Goal: Use online tool/utility: Utilize a website feature to perform a specific function

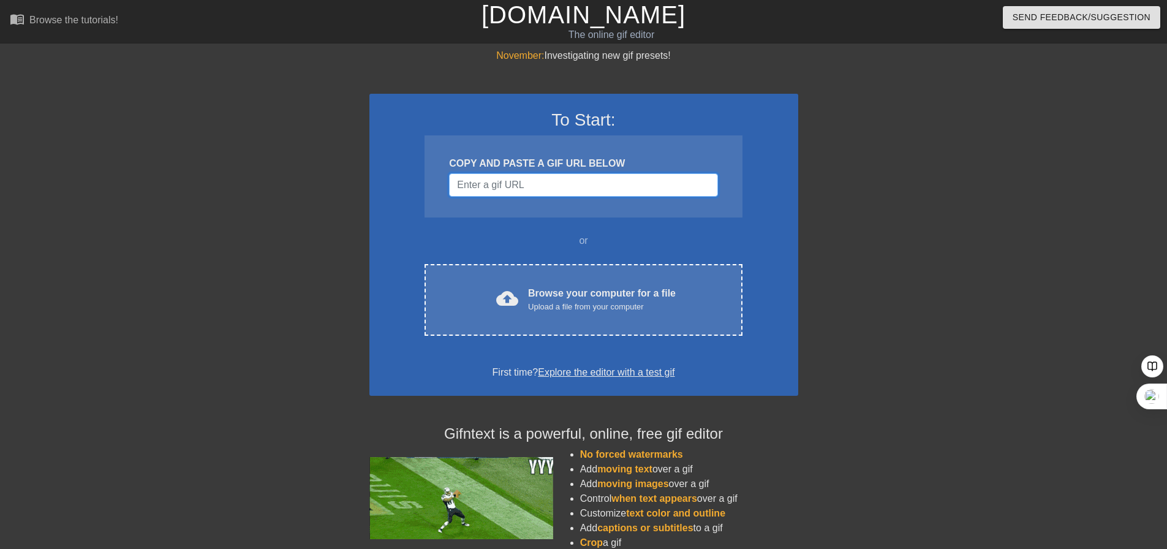
click at [591, 192] on input "Username" at bounding box center [583, 184] width 268 height 23
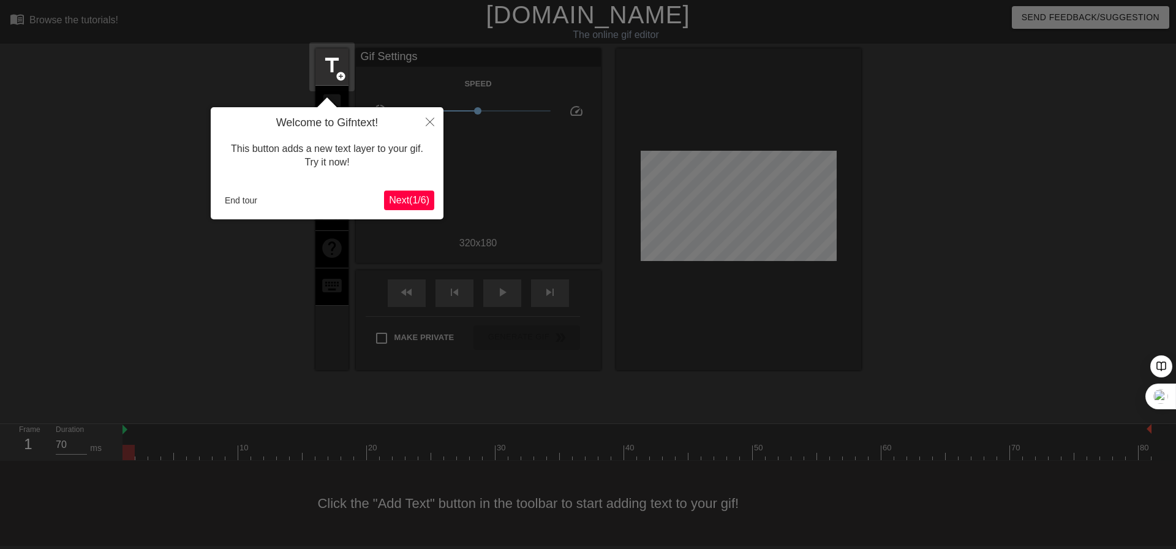
click at [408, 201] on span "Next ( 1 / 6 )" at bounding box center [409, 200] width 40 height 10
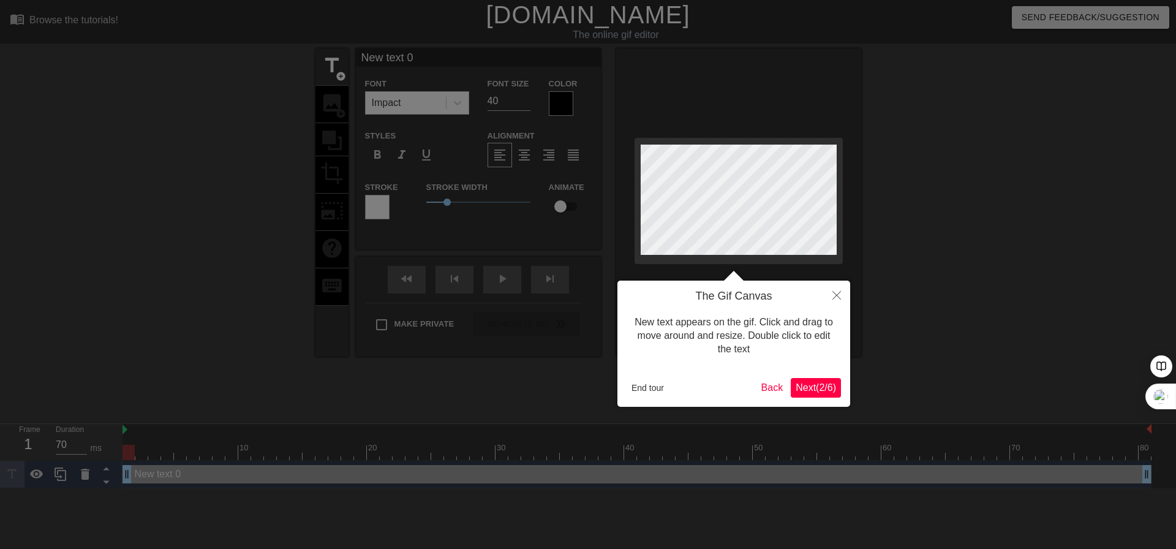
scroll to position [2, 4]
type input "O"
type textarea "O"
type input "OP"
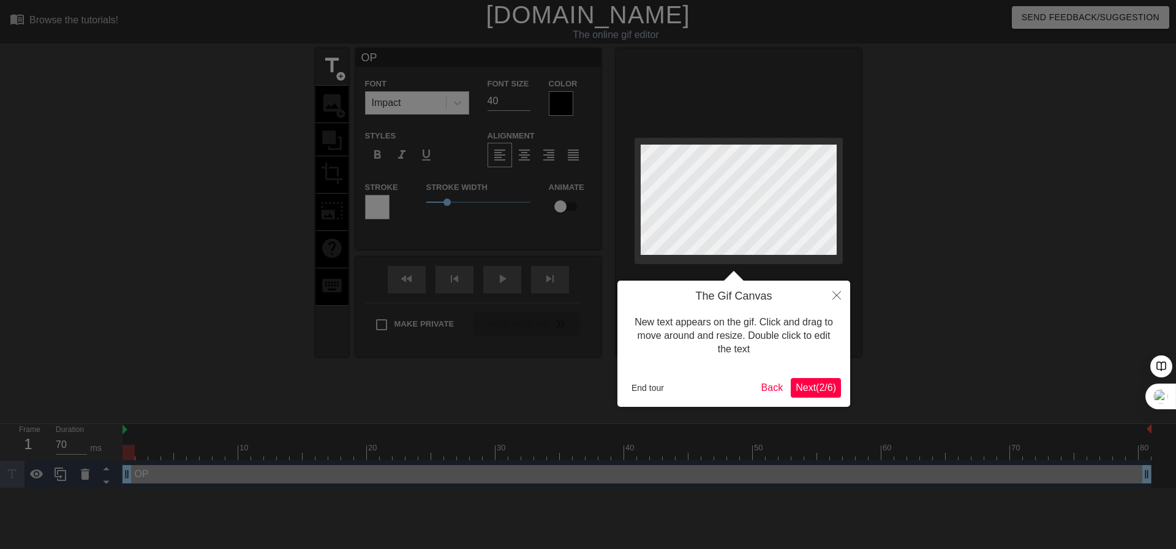
type textarea "OP"
click at [562, 102] on div at bounding box center [588, 274] width 1176 height 549
click at [823, 393] on span "Next ( 2 / 6 )" at bounding box center [816, 387] width 40 height 10
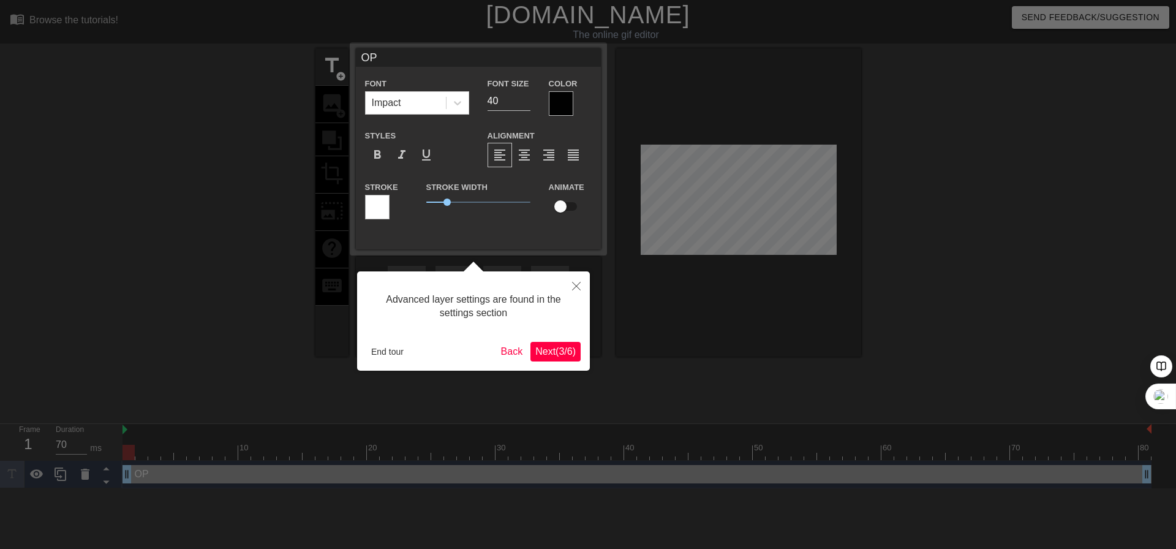
click at [561, 105] on div at bounding box center [561, 103] width 24 height 24
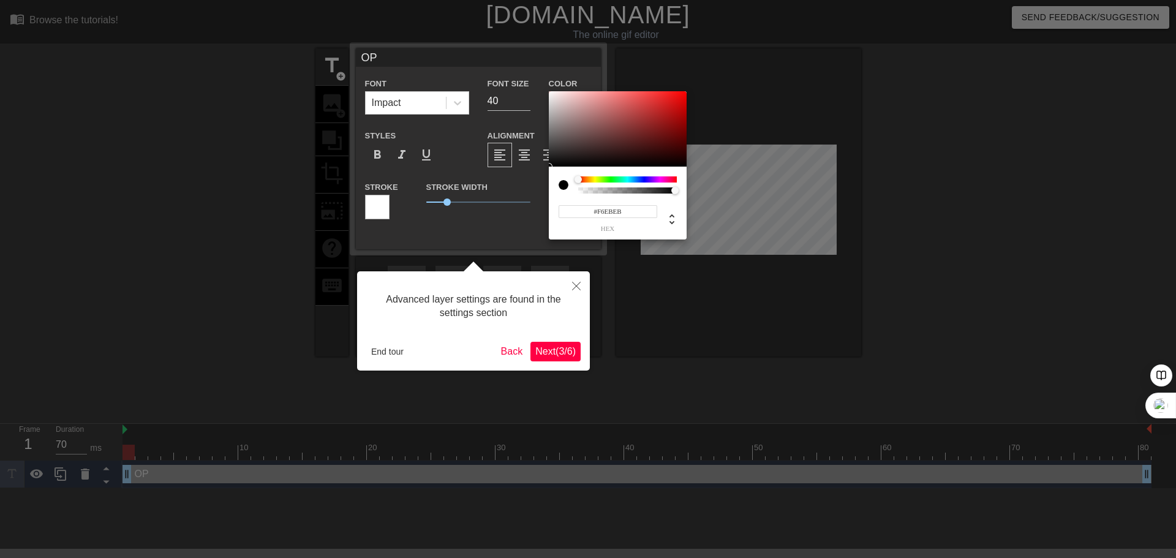
click at [554, 94] on div at bounding box center [618, 129] width 138 height 76
click at [549, 94] on div at bounding box center [618, 129] width 138 height 76
type input "#F2ECEC"
click at [552, 95] on div at bounding box center [618, 129] width 138 height 76
click at [511, 102] on div at bounding box center [588, 279] width 1176 height 558
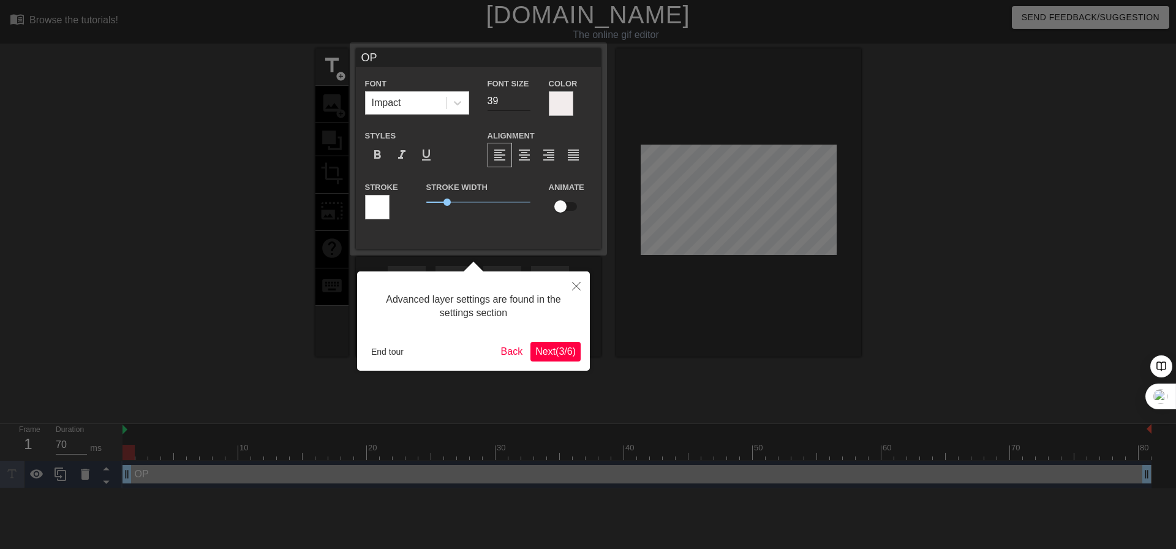
click at [525, 100] on input "39" at bounding box center [509, 101] width 43 height 20
click at [525, 100] on input "38" at bounding box center [509, 101] width 43 height 20
click at [525, 100] on input "37" at bounding box center [509, 101] width 43 height 20
click at [525, 100] on input "36" at bounding box center [509, 101] width 43 height 20
click at [525, 100] on input "35" at bounding box center [509, 101] width 43 height 20
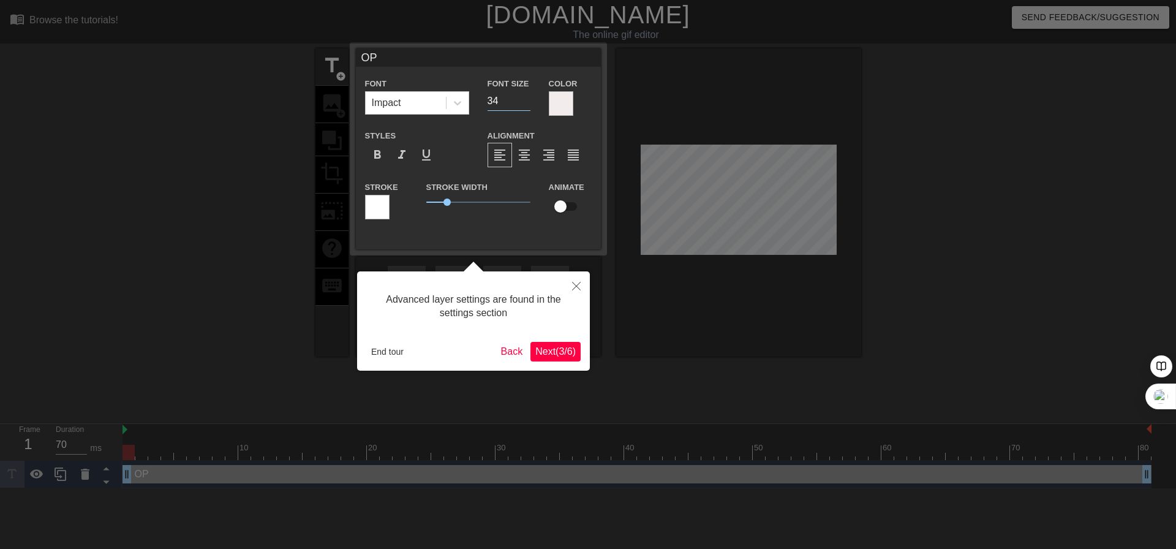
click at [525, 100] on input "34" at bounding box center [509, 101] width 43 height 20
click at [525, 100] on input "33" at bounding box center [509, 101] width 43 height 20
click at [525, 100] on input "32" at bounding box center [509, 101] width 43 height 20
click at [525, 100] on input "31" at bounding box center [509, 101] width 43 height 20
click at [525, 100] on input "30" at bounding box center [509, 101] width 43 height 20
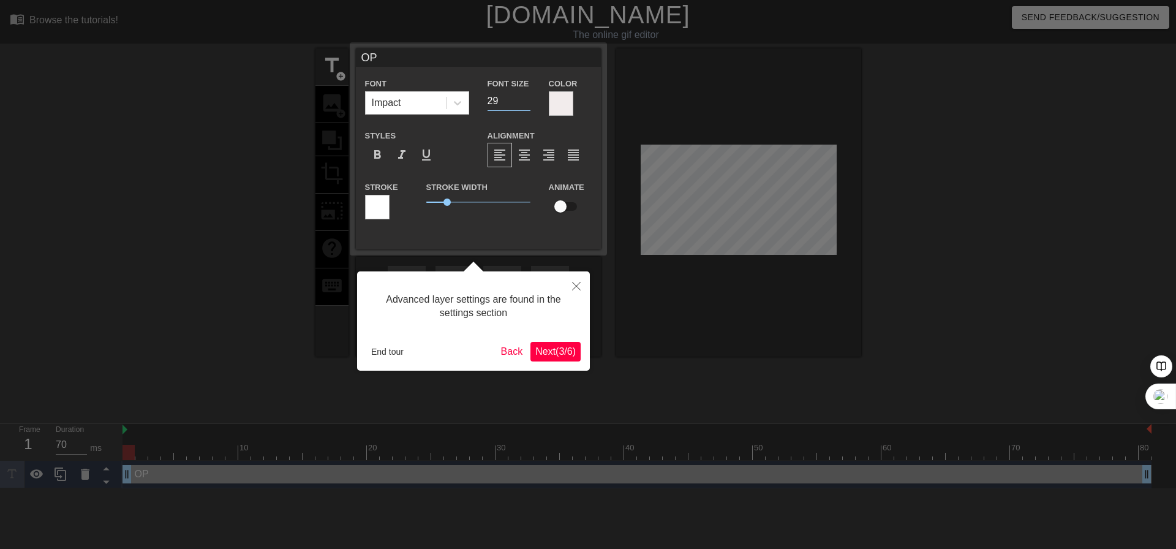
click at [525, 100] on input "29" at bounding box center [509, 101] width 43 height 20
type input "28"
click at [525, 100] on input "28" at bounding box center [509, 101] width 43 height 20
click at [421, 107] on div "Impact" at bounding box center [406, 103] width 80 height 22
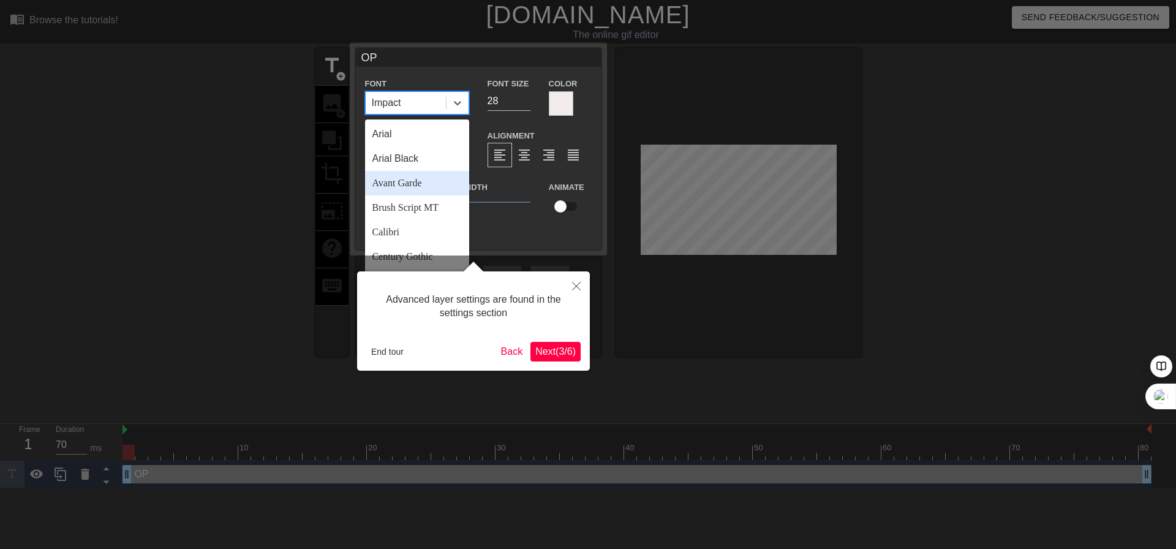
click at [430, 185] on div "Avant Garde" at bounding box center [417, 183] width 104 height 24
click at [455, 104] on icon at bounding box center [457, 103] width 12 height 12
click at [421, 233] on div "Calibri" at bounding box center [417, 232] width 104 height 24
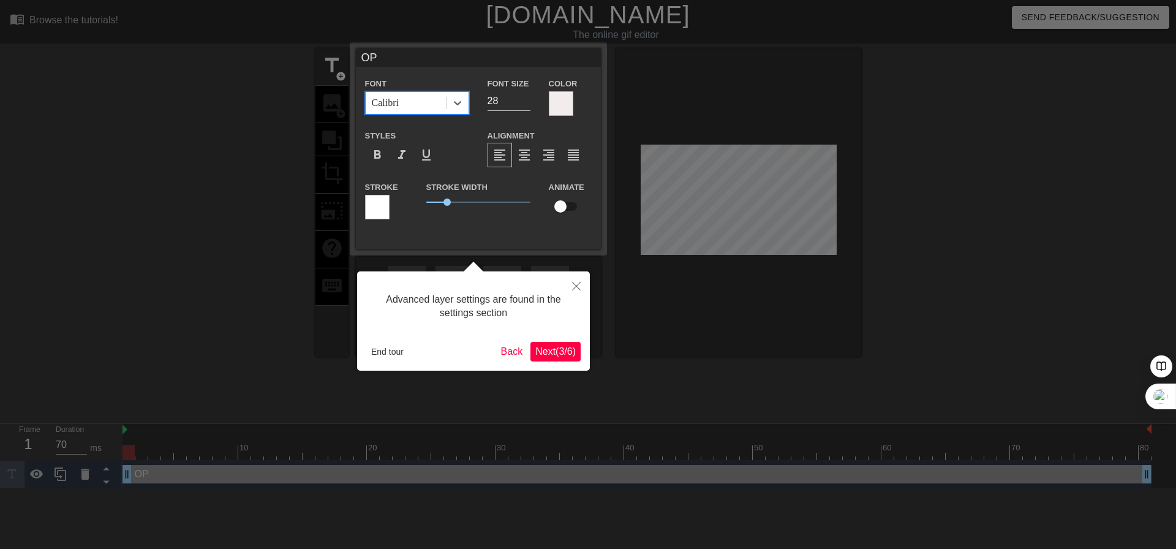
click at [461, 89] on div "Font option Calibri, selected. 0 results available. Select is focused ,type to …" at bounding box center [417, 95] width 104 height 39
click at [461, 99] on icon at bounding box center [457, 103] width 12 height 12
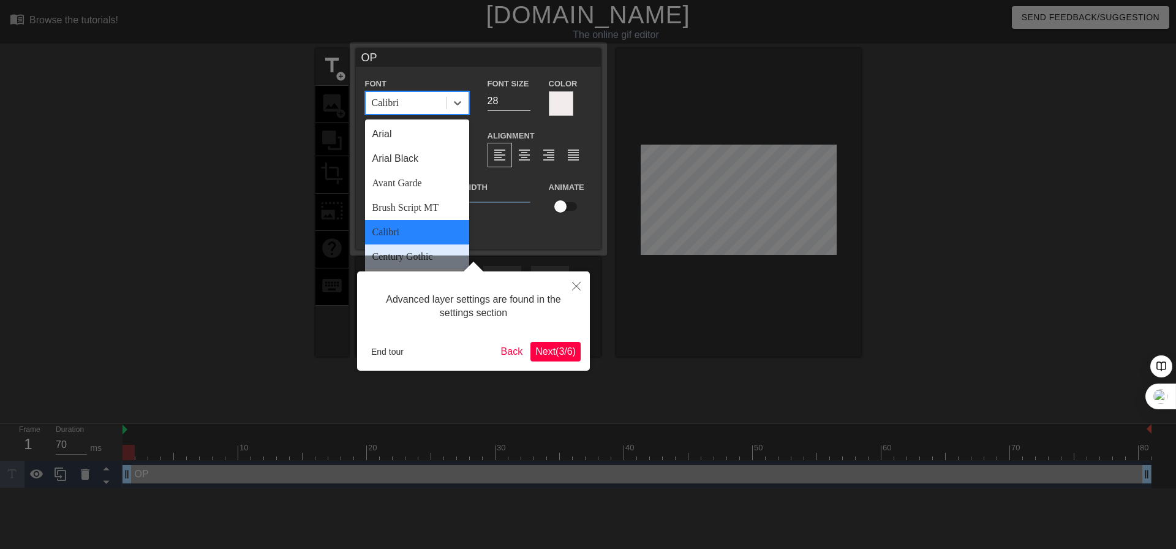
click at [416, 251] on div "Century Gothic" at bounding box center [417, 256] width 104 height 24
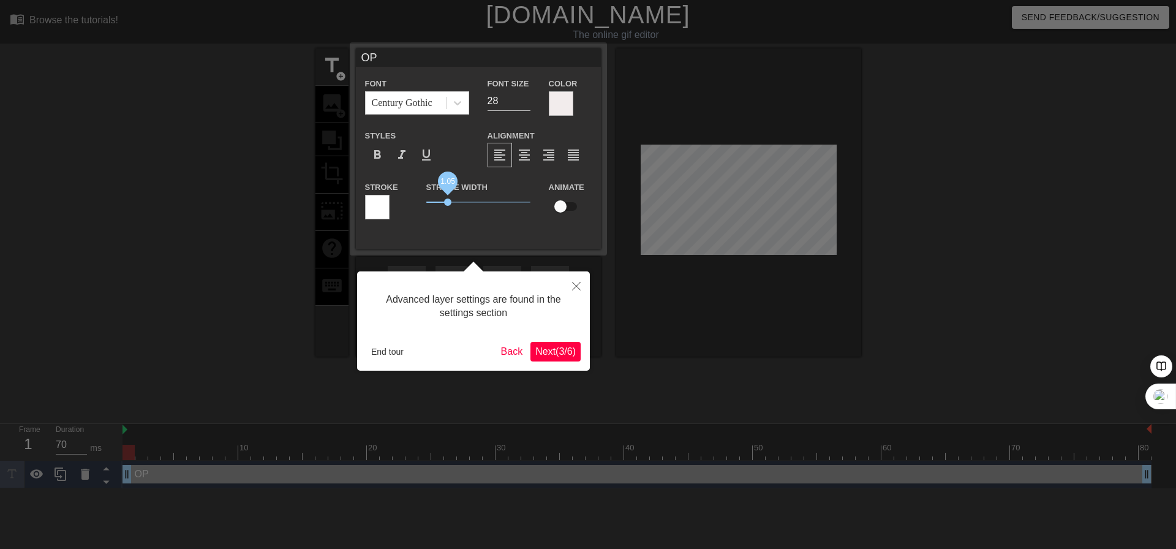
click at [448, 201] on span "1.05" at bounding box center [447, 201] width 7 height 7
click at [567, 203] on input "checkbox" at bounding box center [560, 206] width 70 height 23
checkbox input "true"
click at [545, 348] on span "Next ( 3 / 6 )" at bounding box center [555, 351] width 40 height 10
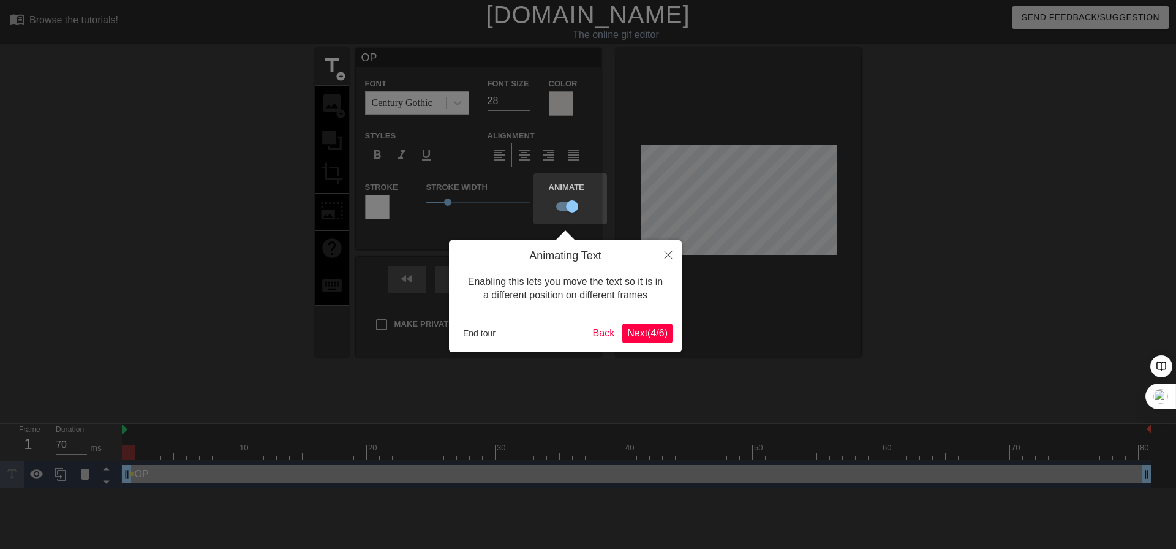
click at [646, 331] on span "Next ( 4 / 6 )" at bounding box center [647, 333] width 40 height 10
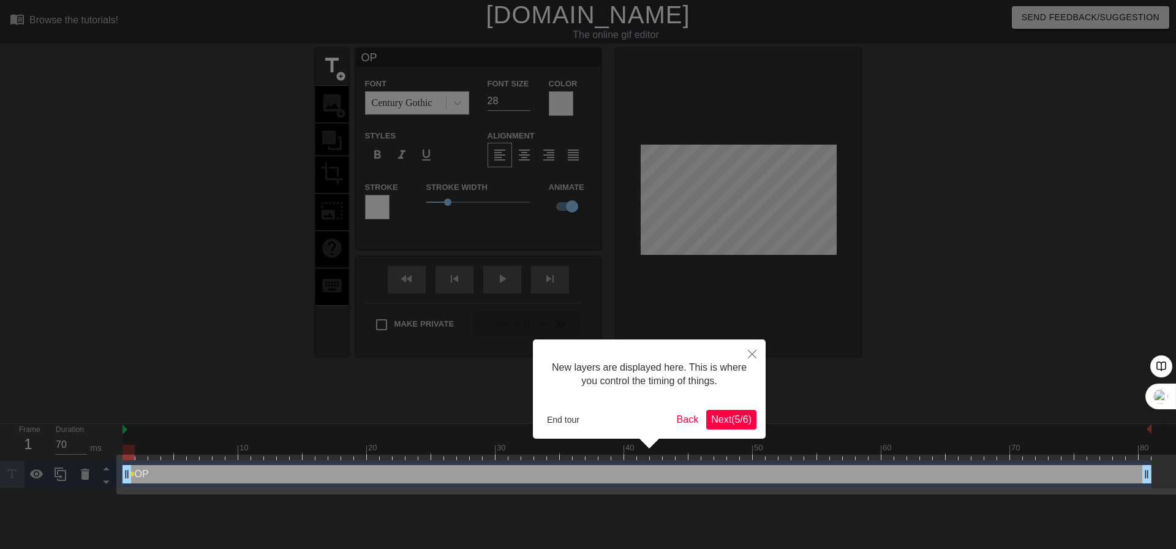
click at [720, 416] on span "Next ( 5 / 6 )" at bounding box center [731, 419] width 40 height 10
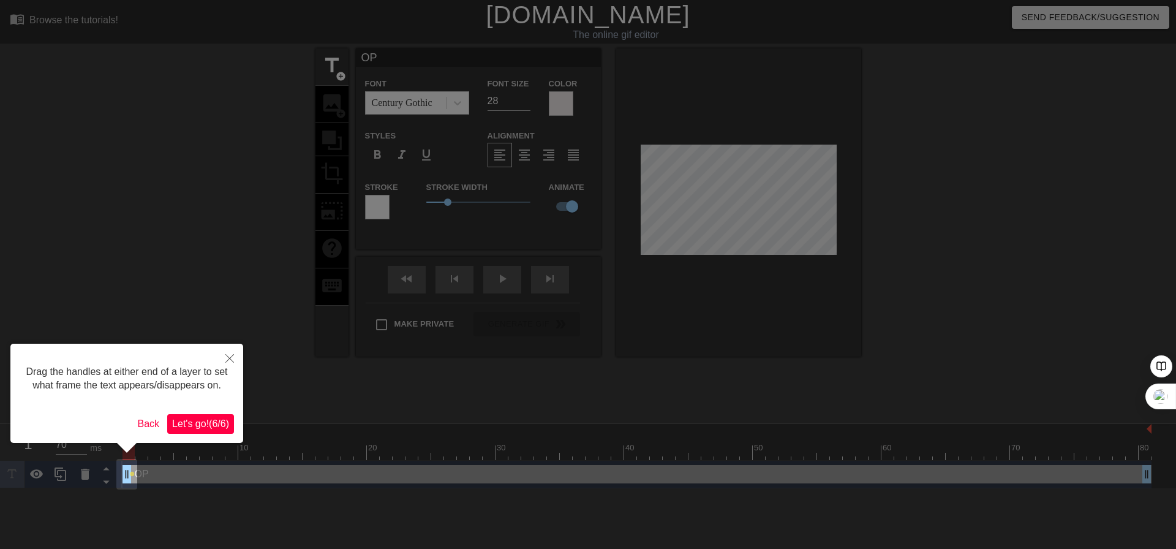
click at [189, 428] on span "Let's go! ( 6 / 6 )" at bounding box center [200, 423] width 57 height 10
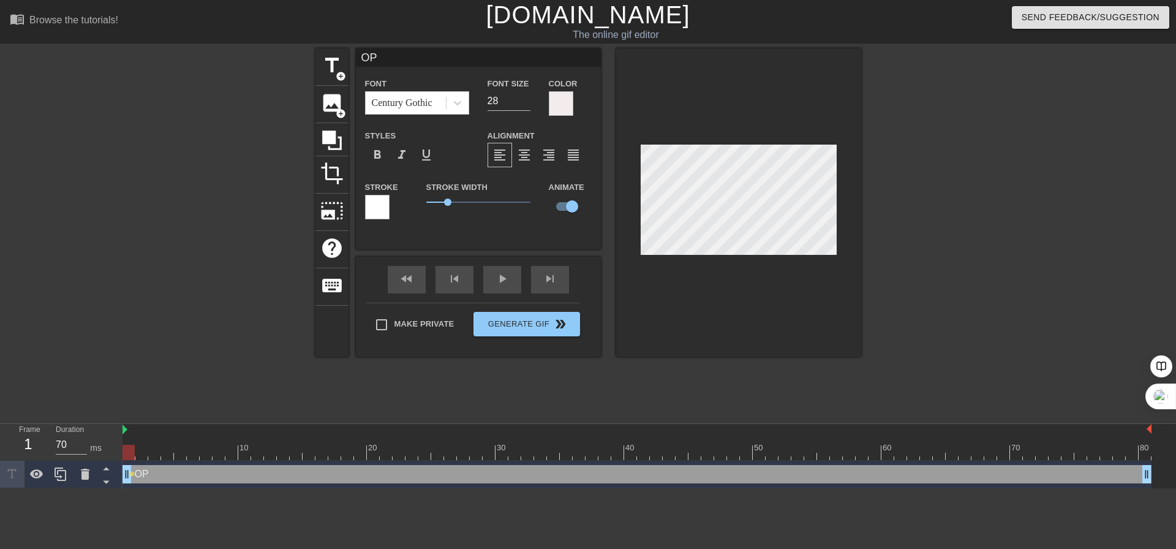
drag, startPoint x: 140, startPoint y: 478, endPoint x: 165, endPoint y: 476, distance: 25.1
click at [165, 476] on div "OP drag_handle drag_handle" at bounding box center [636, 474] width 1029 height 18
drag, startPoint x: 140, startPoint y: 478, endPoint x: 165, endPoint y: 475, distance: 25.9
click at [165, 475] on div "OP drag_handle drag_handle" at bounding box center [636, 474] width 1029 height 18
drag, startPoint x: 130, startPoint y: 457, endPoint x: 988, endPoint y: 448, distance: 858.1
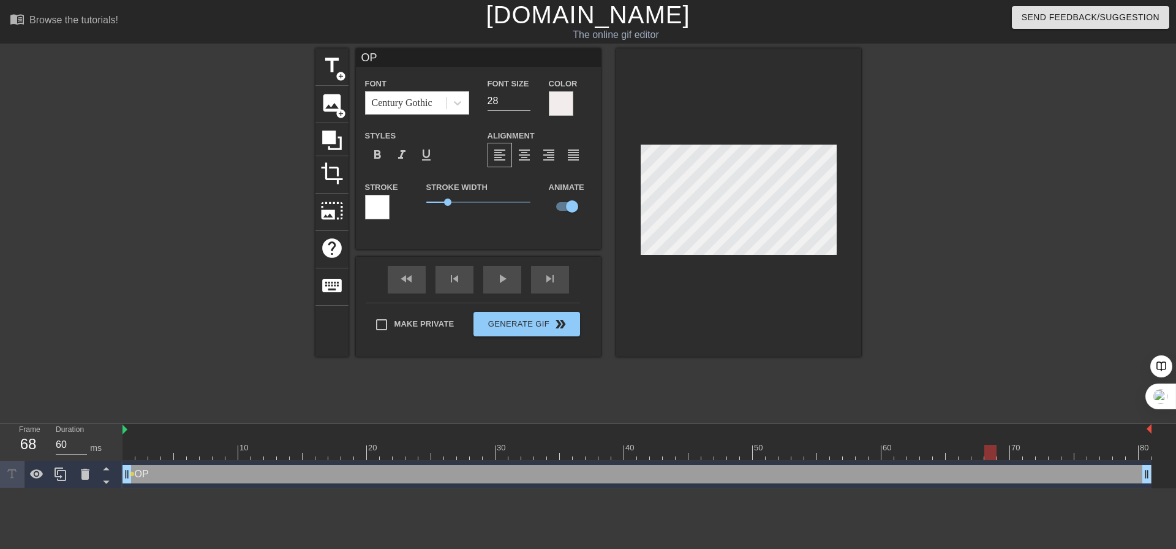
click at [988, 448] on div at bounding box center [990, 452] width 12 height 15
drag, startPoint x: 990, startPoint y: 448, endPoint x: 1001, endPoint y: 451, distance: 11.3
click at [1001, 451] on div at bounding box center [1003, 452] width 12 height 15
click at [1014, 450] on div at bounding box center [1016, 452] width 12 height 15
drag, startPoint x: 1021, startPoint y: 452, endPoint x: 1030, endPoint y: 452, distance: 9.2
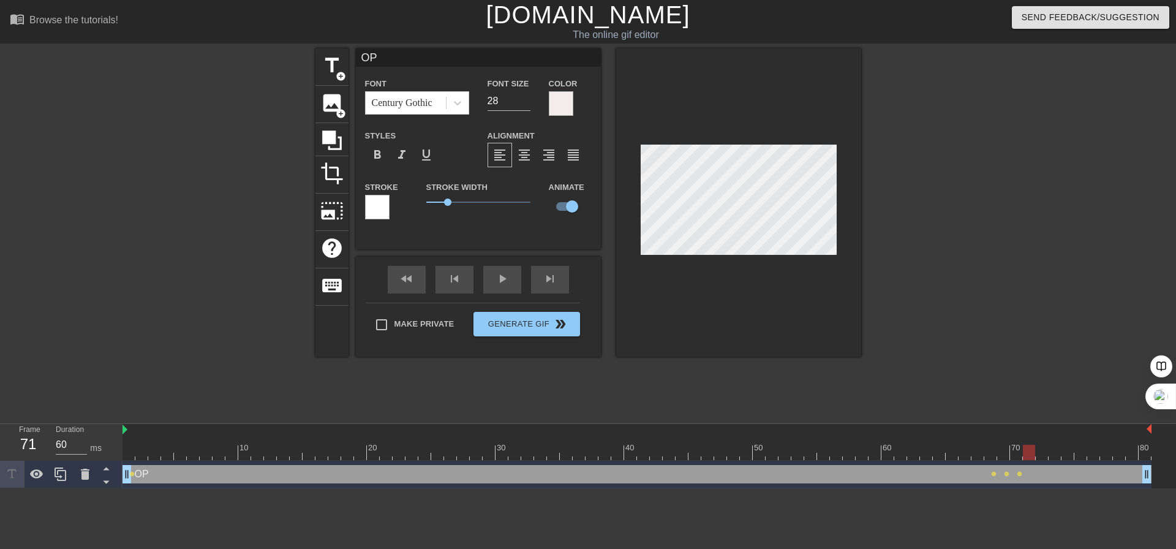
click at [1030, 452] on div at bounding box center [1029, 452] width 12 height 15
click at [1038, 453] on div at bounding box center [1042, 452] width 12 height 15
click at [1050, 456] on div at bounding box center [1055, 452] width 12 height 15
click at [1064, 453] on div at bounding box center [1067, 452] width 12 height 15
click at [1077, 454] on div at bounding box center [1080, 452] width 12 height 15
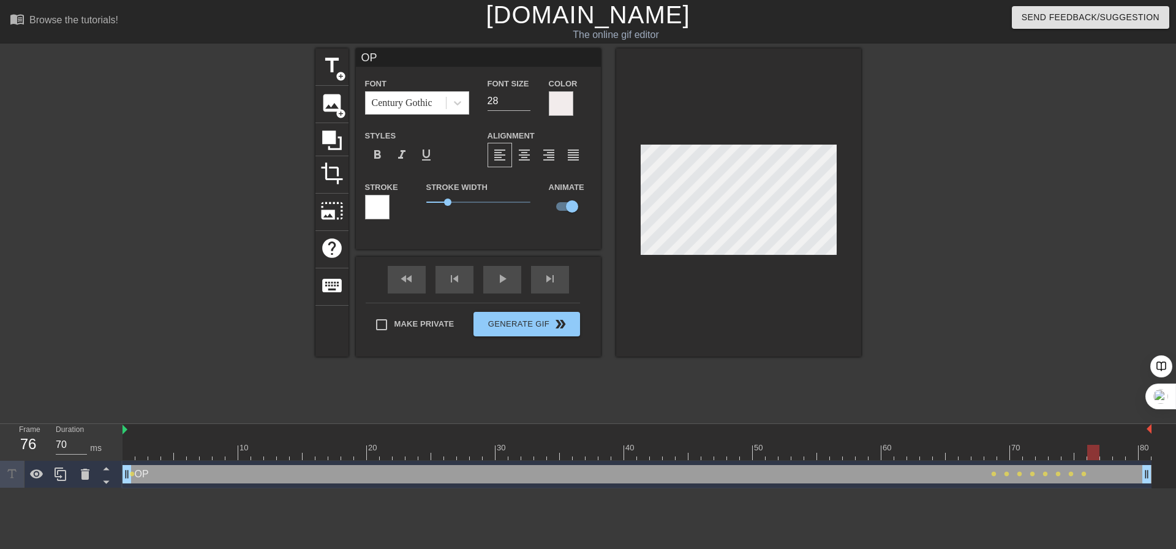
click at [1090, 453] on div at bounding box center [1093, 452] width 12 height 15
click at [1101, 449] on div at bounding box center [1106, 452] width 12 height 15
type input "70"
drag, startPoint x: 1109, startPoint y: 453, endPoint x: 1128, endPoint y: 453, distance: 19.0
click at [1128, 453] on div at bounding box center [1132, 452] width 12 height 15
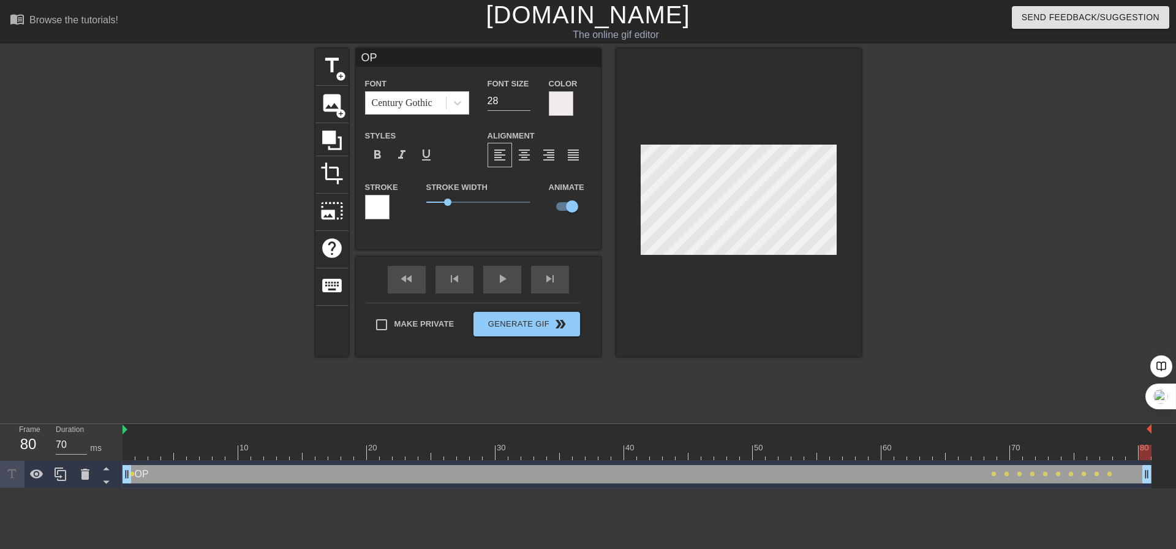
drag, startPoint x: 1137, startPoint y: 451, endPoint x: 1161, endPoint y: 451, distance: 23.9
click at [1161, 451] on div "10 20 30 40 50 60 70 80 OP drag_handle drag_handle lens lens lens lens lens len…" at bounding box center [648, 456] width 1053 height 64
click at [40, 469] on icon at bounding box center [36, 474] width 15 height 15
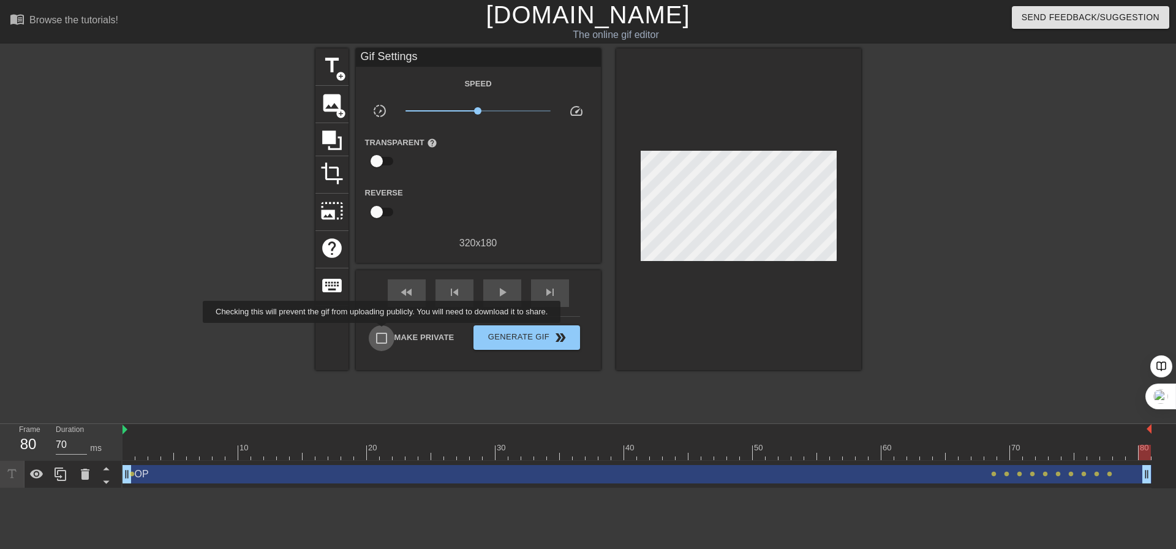
click at [384, 331] on input "Make Private" at bounding box center [382, 338] width 26 height 26
checkbox input "false"
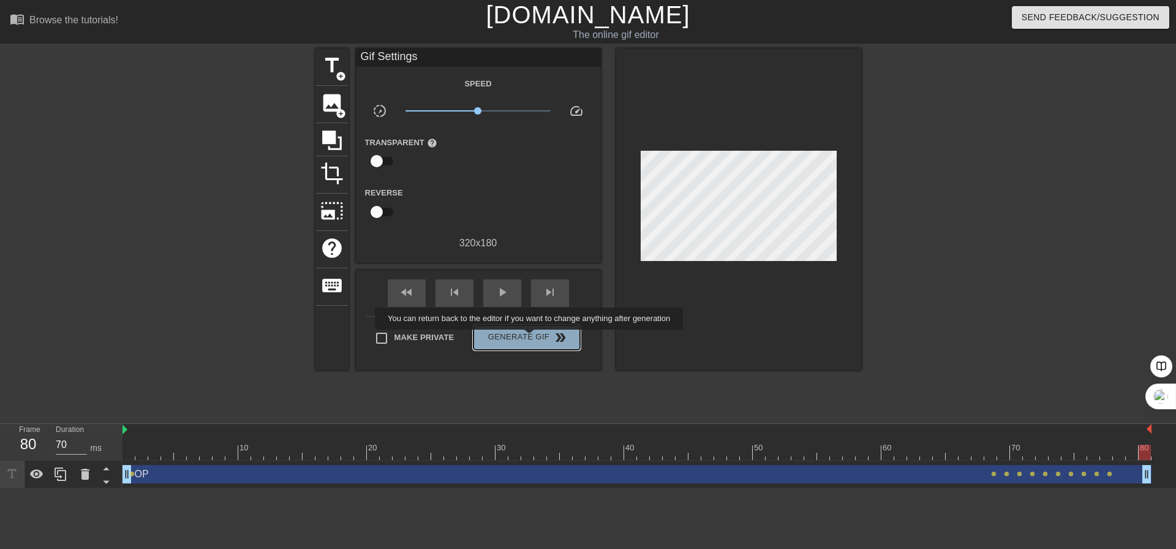
click at [530, 338] on span "Generate Gif double_arrow" at bounding box center [526, 337] width 96 height 15
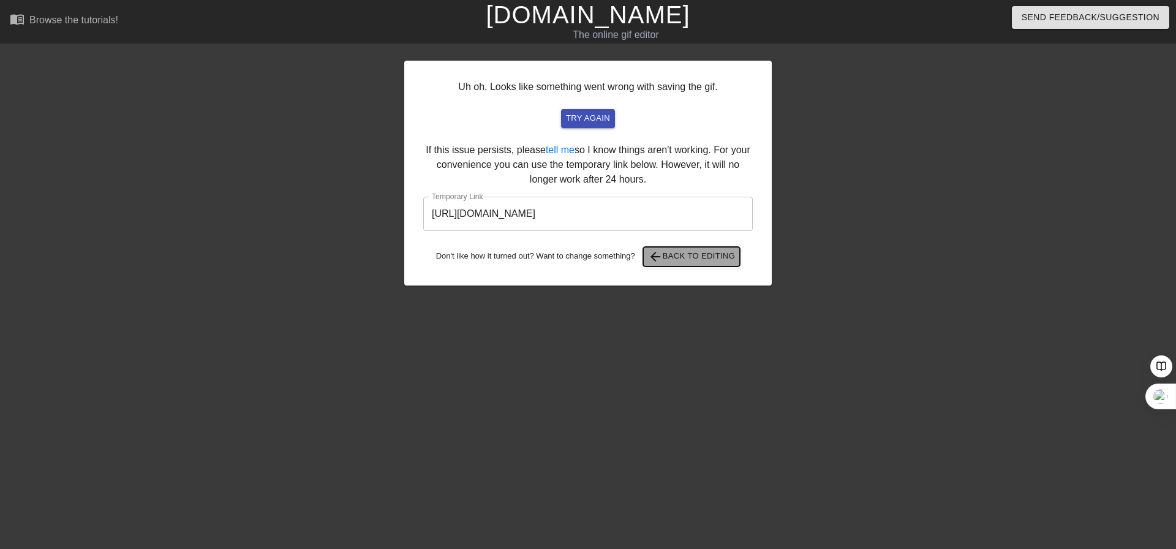
click at [703, 256] on span "arrow_back Back to Editing" at bounding box center [692, 256] width 88 height 15
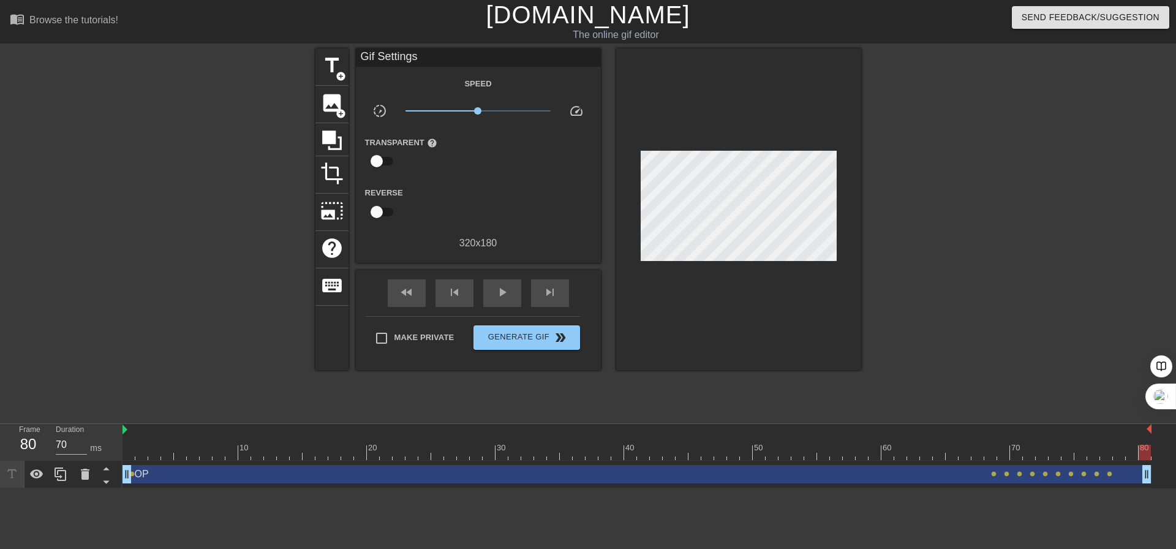
click at [135, 479] on div "OP drag_handle drag_handle" at bounding box center [636, 474] width 1029 height 18
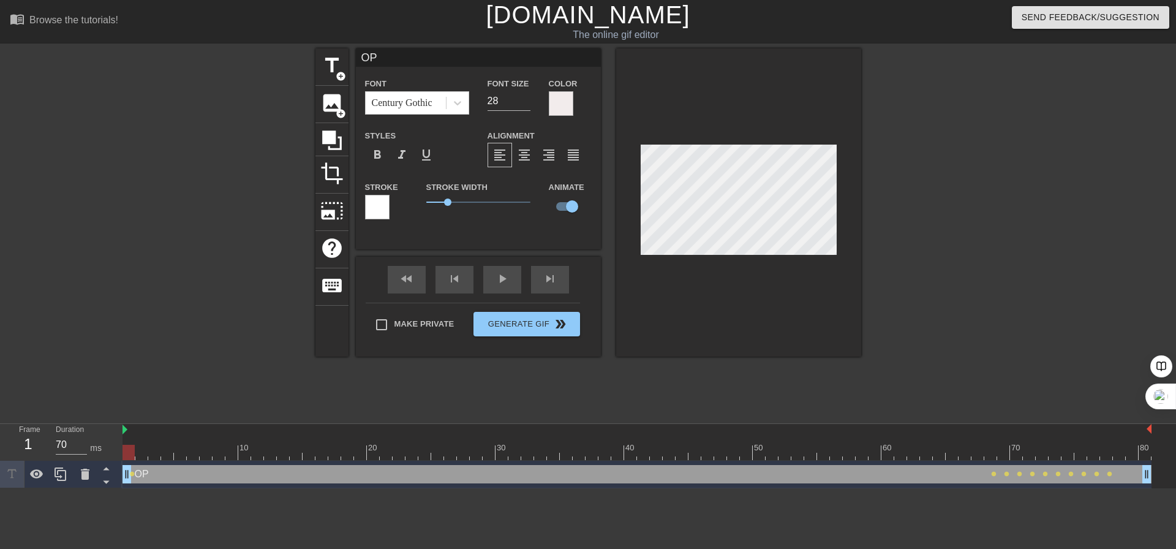
click at [148, 470] on div "OP drag_handle drag_handle" at bounding box center [636, 474] width 1029 height 18
click at [141, 473] on div "OP drag_handle drag_handle" at bounding box center [636, 474] width 1029 height 18
click at [138, 477] on div "OP drag_handle drag_handle" at bounding box center [636, 474] width 1029 height 18
click at [91, 475] on icon at bounding box center [85, 474] width 15 height 15
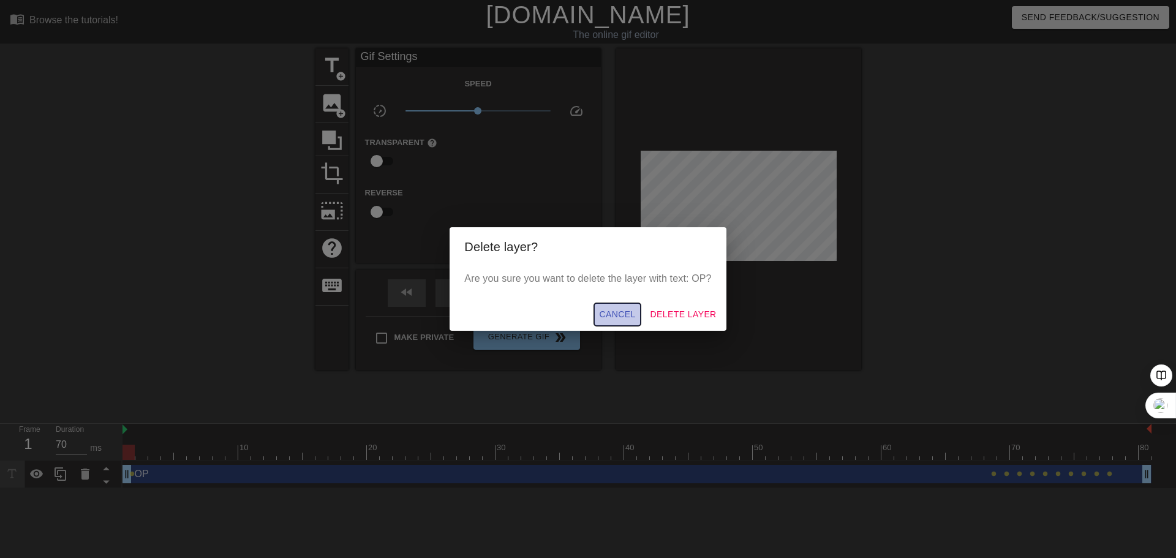
click at [616, 311] on span "Cancel" at bounding box center [617, 314] width 36 height 15
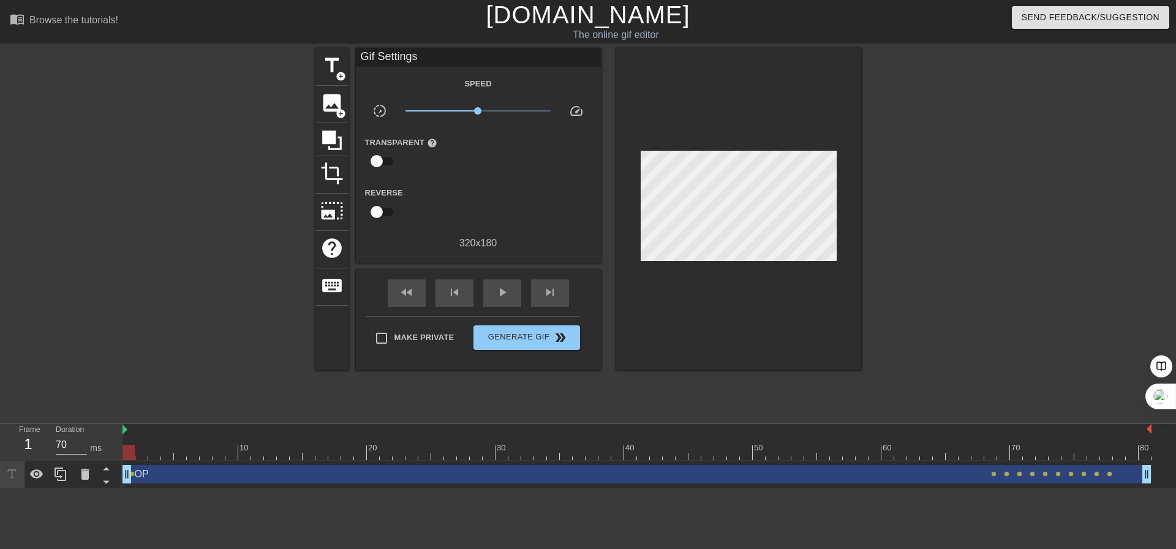
click at [142, 474] on div "OP drag_handle drag_handle" at bounding box center [636, 474] width 1029 height 18
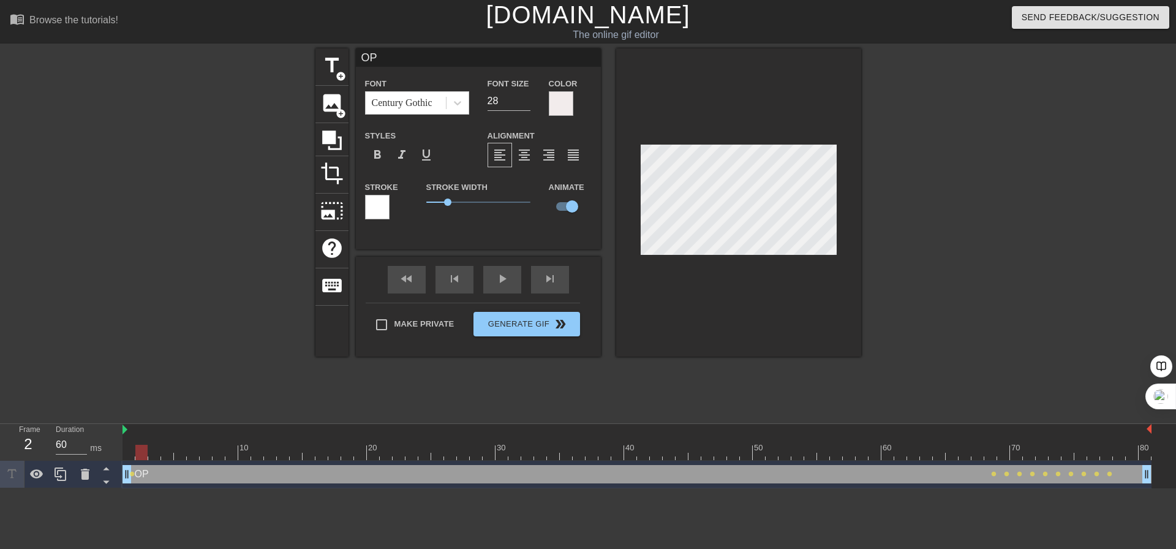
drag, startPoint x: 134, startPoint y: 454, endPoint x: 141, endPoint y: 453, distance: 8.0
click at [141, 453] on div at bounding box center [141, 452] width 12 height 15
click at [83, 480] on icon at bounding box center [85, 474] width 9 height 11
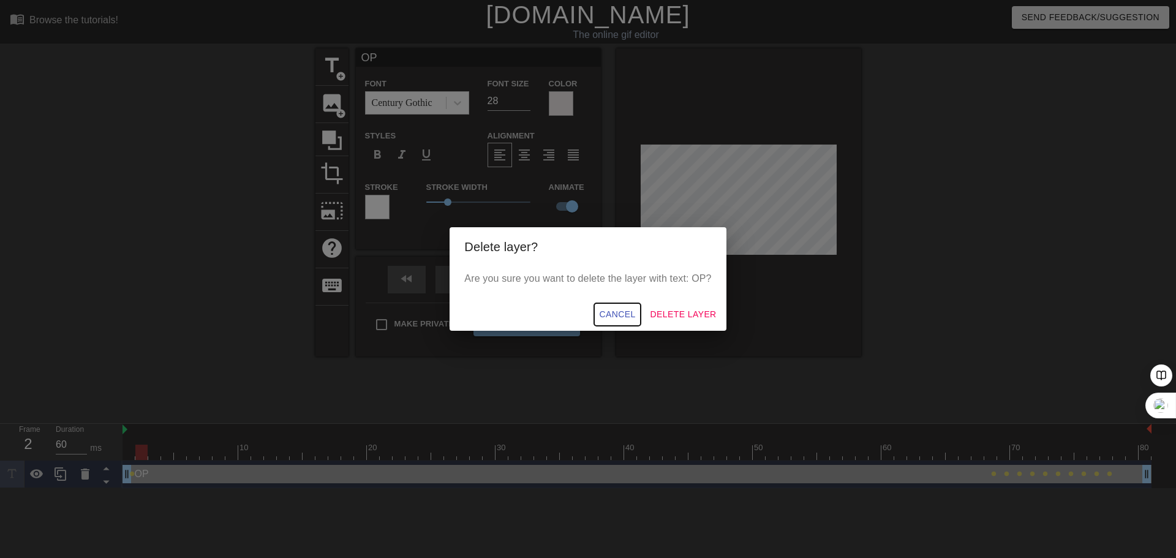
click at [615, 319] on span "Cancel" at bounding box center [617, 314] width 36 height 15
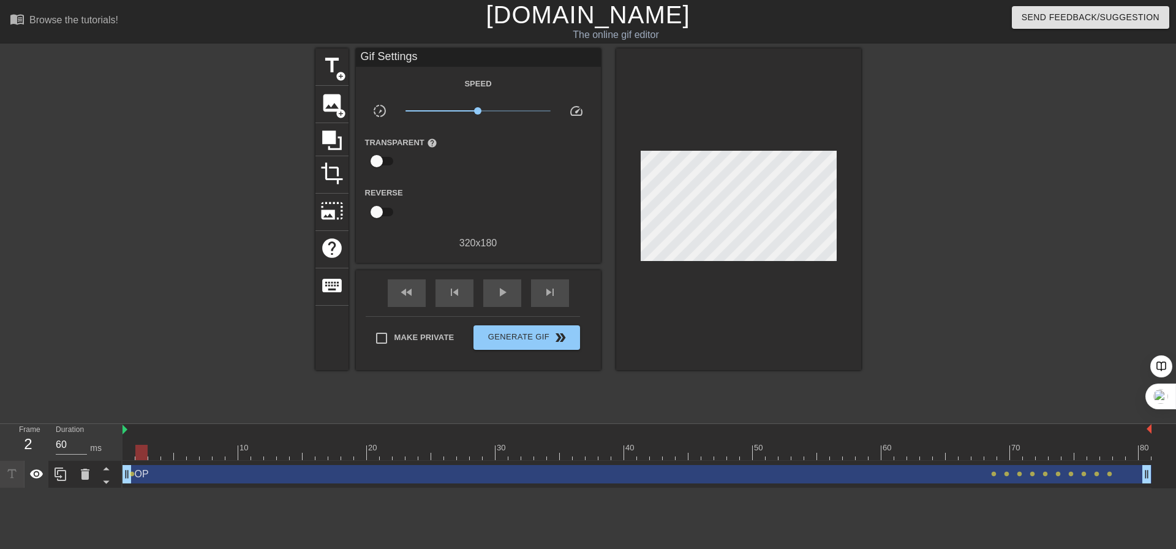
click at [43, 473] on icon at bounding box center [36, 474] width 15 height 15
click at [43, 472] on icon at bounding box center [36, 474] width 15 height 15
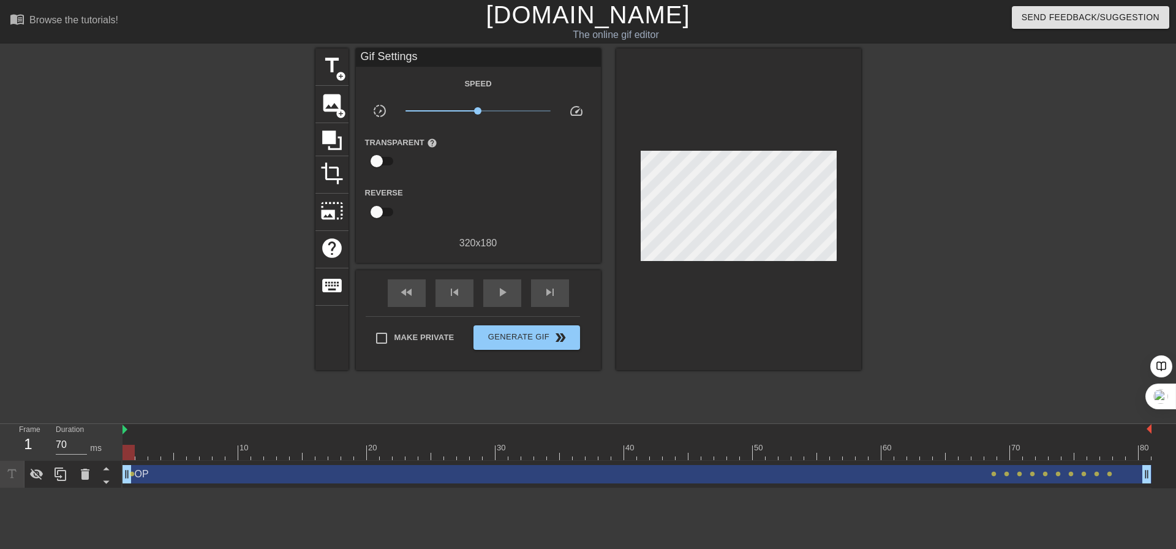
drag, startPoint x: 140, startPoint y: 458, endPoint x: 86, endPoint y: 460, distance: 54.0
click at [86, 460] on div "Frame 1 Duration 70 ms 10 20 30 40 50 60 70 80 OP drag_handle drag_handle lens …" at bounding box center [588, 456] width 1176 height 64
drag, startPoint x: 134, startPoint y: 453, endPoint x: 141, endPoint y: 467, distance: 16.4
click at [141, 467] on div "10 20 30 40 50 60 70 80 OP drag_handle drag_handle lens lens lens lens lens len…" at bounding box center [648, 456] width 1053 height 64
click at [36, 472] on icon at bounding box center [36, 474] width 15 height 15
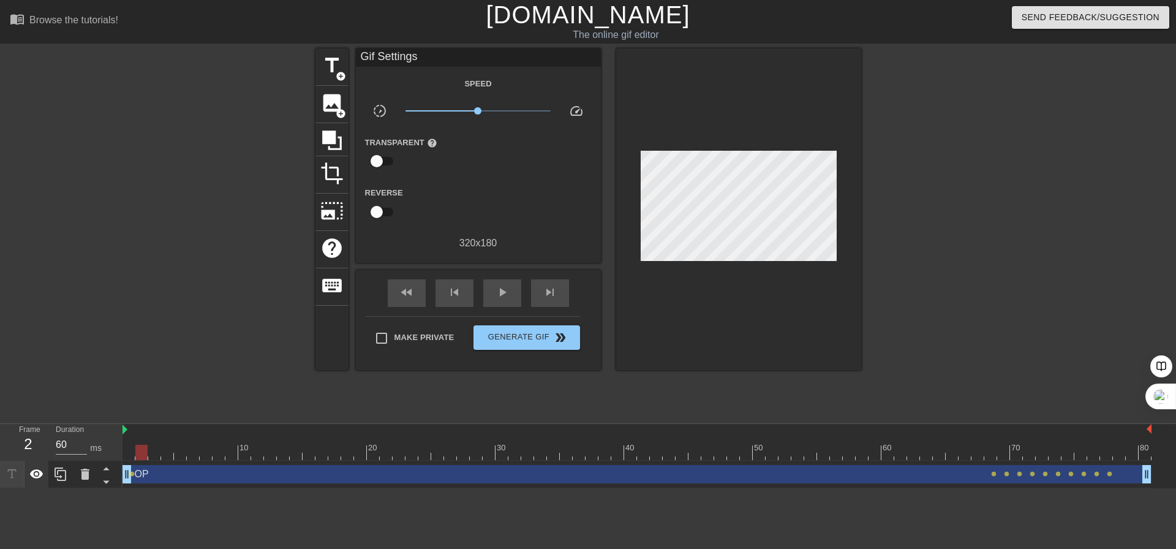
click at [36, 472] on icon at bounding box center [36, 474] width 15 height 15
drag, startPoint x: 146, startPoint y: 453, endPoint x: 989, endPoint y: 443, distance: 843.4
click at [989, 443] on div "10 20 30 40 50 60 70 80" at bounding box center [636, 442] width 1029 height 36
click at [29, 476] on icon at bounding box center [36, 474] width 15 height 15
drag, startPoint x: 984, startPoint y: 456, endPoint x: 121, endPoint y: 466, distance: 863.6
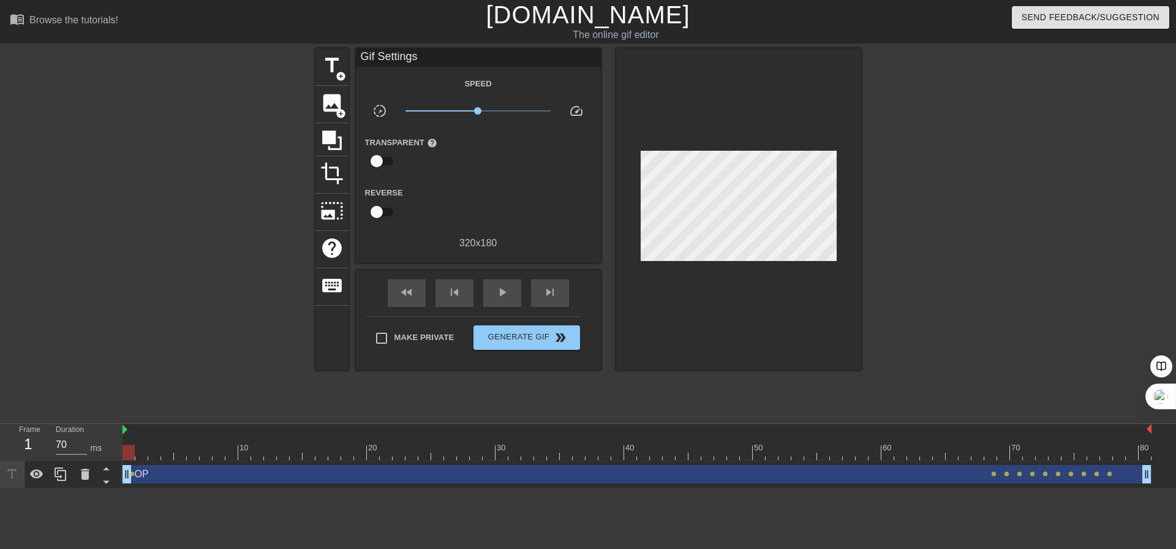
click at [121, 466] on div "Frame 1 Duration 70 ms 10 20 30 40 50 60 70 80 OP drag_handle drag_handle lens …" at bounding box center [588, 456] width 1176 height 64
click at [138, 476] on div "OP drag_handle drag_handle" at bounding box center [636, 474] width 1029 height 18
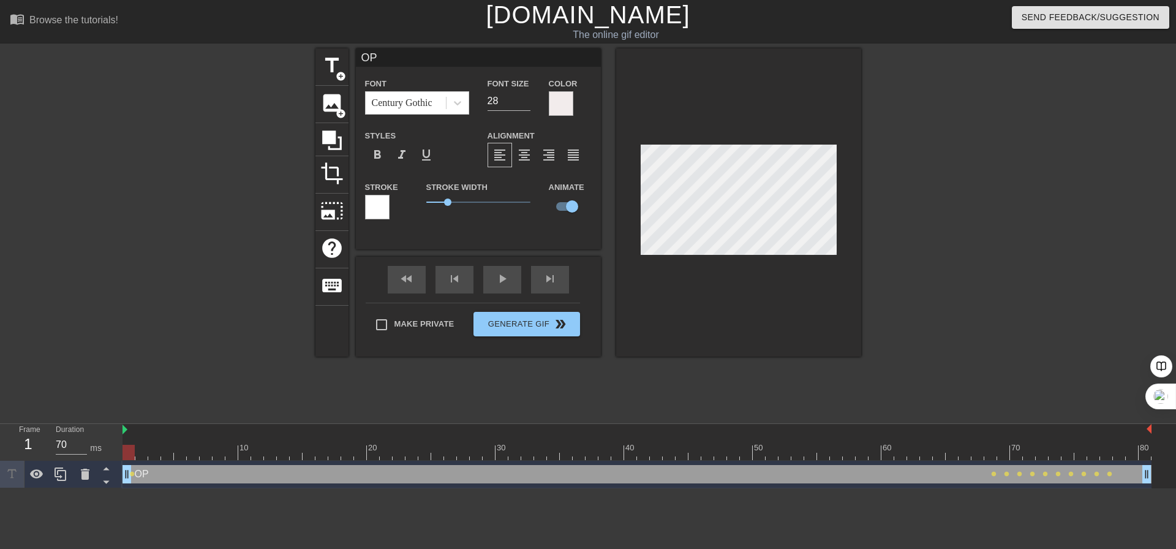
click at [143, 472] on div "OP drag_handle drag_handle" at bounding box center [636, 474] width 1029 height 18
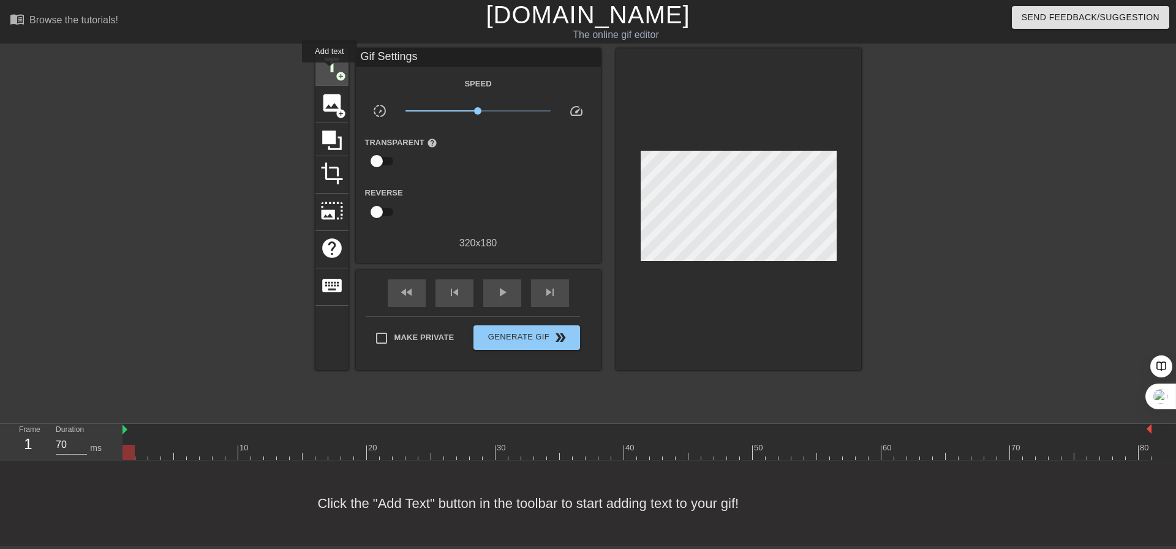
click at [330, 71] on span "title" at bounding box center [331, 65] width 23 height 23
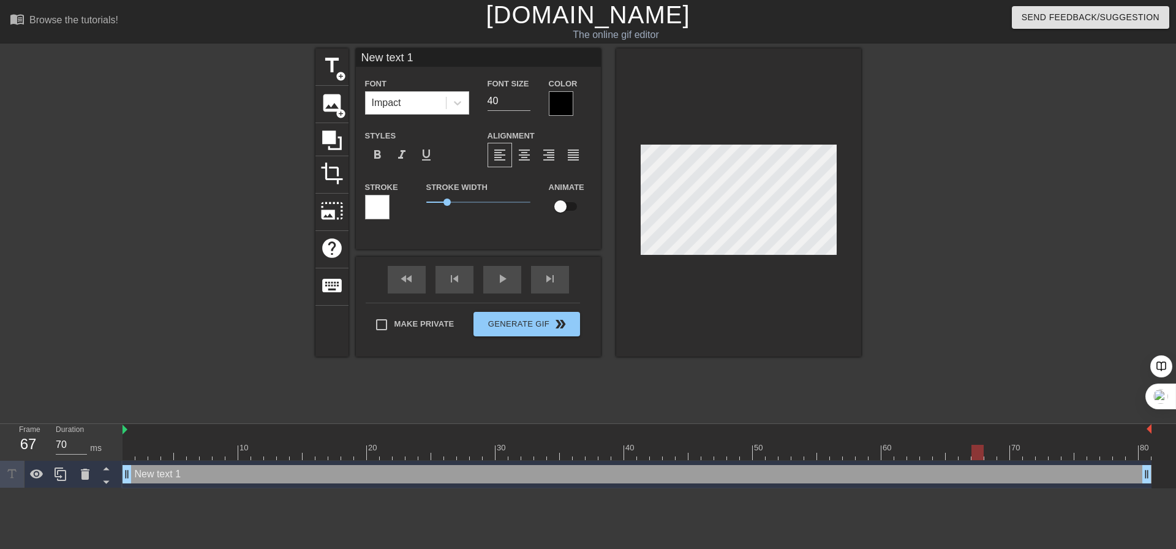
type input "60"
drag, startPoint x: 134, startPoint y: 447, endPoint x: 987, endPoint y: 415, distance: 853.2
click at [987, 415] on div "menu_book Browse the tutorials! [DOMAIN_NAME] The online gif editor Send Feedba…" at bounding box center [588, 244] width 1176 height 488
type input "O"
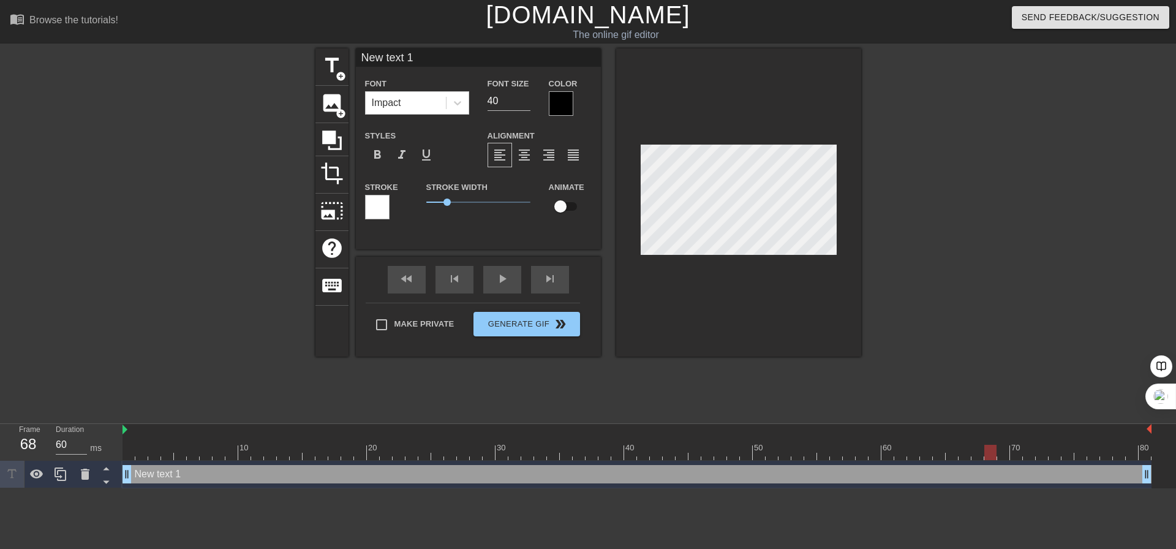
type textarea "O"
type input "OP"
type textarea "OP"
click at [557, 99] on div at bounding box center [561, 103] width 24 height 24
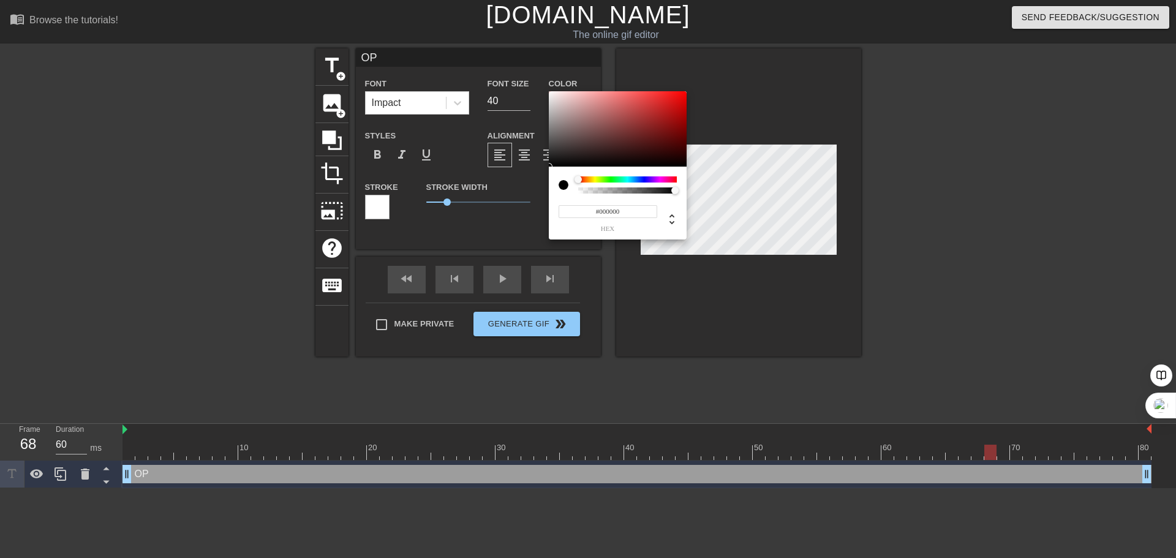
type input "#F6EFEF"
click at [552, 94] on div at bounding box center [618, 129] width 138 height 76
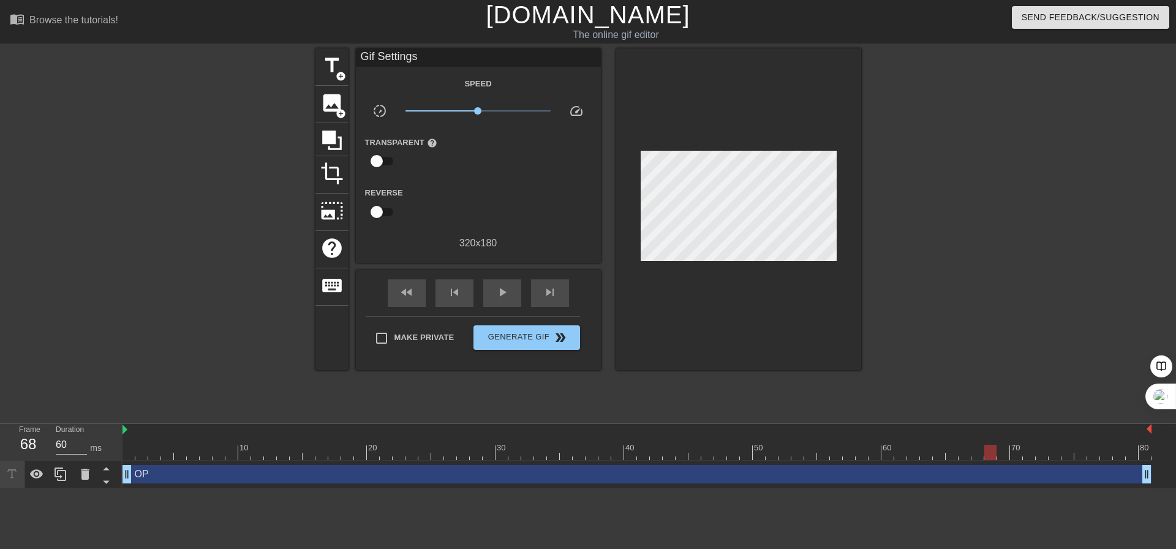
drag, startPoint x: 445, startPoint y: 201, endPoint x: 435, endPoint y: 201, distance: 10.4
click at [338, 68] on span "title" at bounding box center [331, 65] width 23 height 23
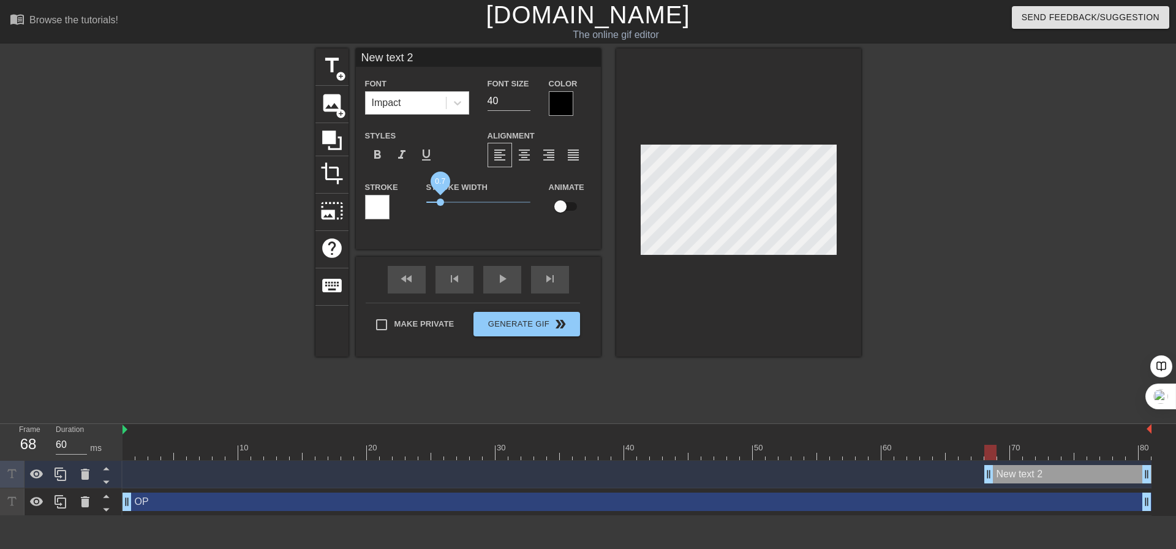
drag, startPoint x: 448, startPoint y: 203, endPoint x: 440, endPoint y: 201, distance: 7.7
click at [440, 201] on span "0.7" at bounding box center [440, 201] width 7 height 7
click at [461, 107] on icon at bounding box center [457, 103] width 12 height 12
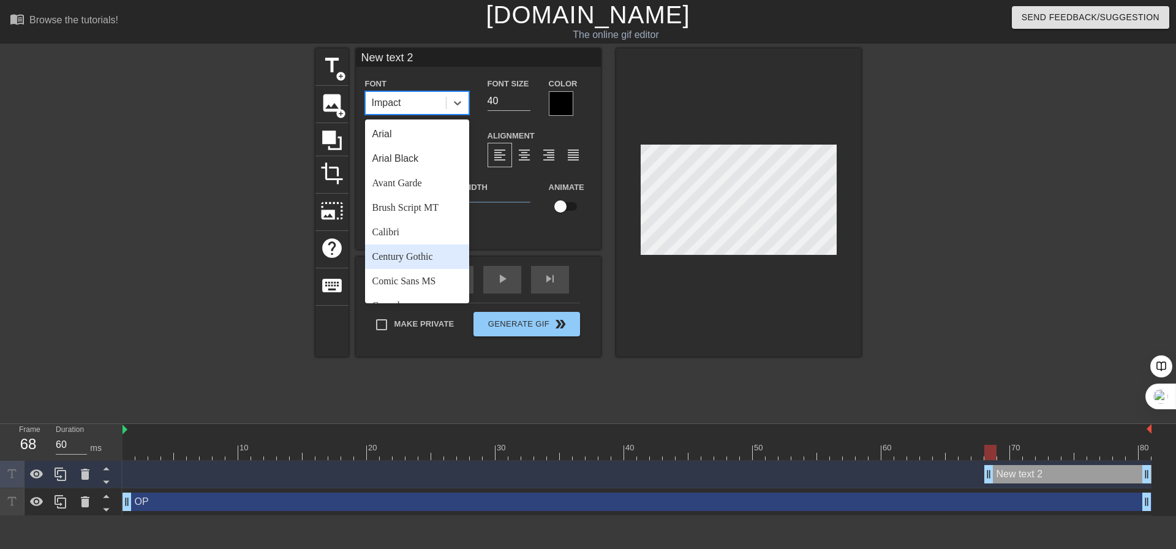
click at [433, 253] on div "Century Gothic" at bounding box center [417, 256] width 104 height 24
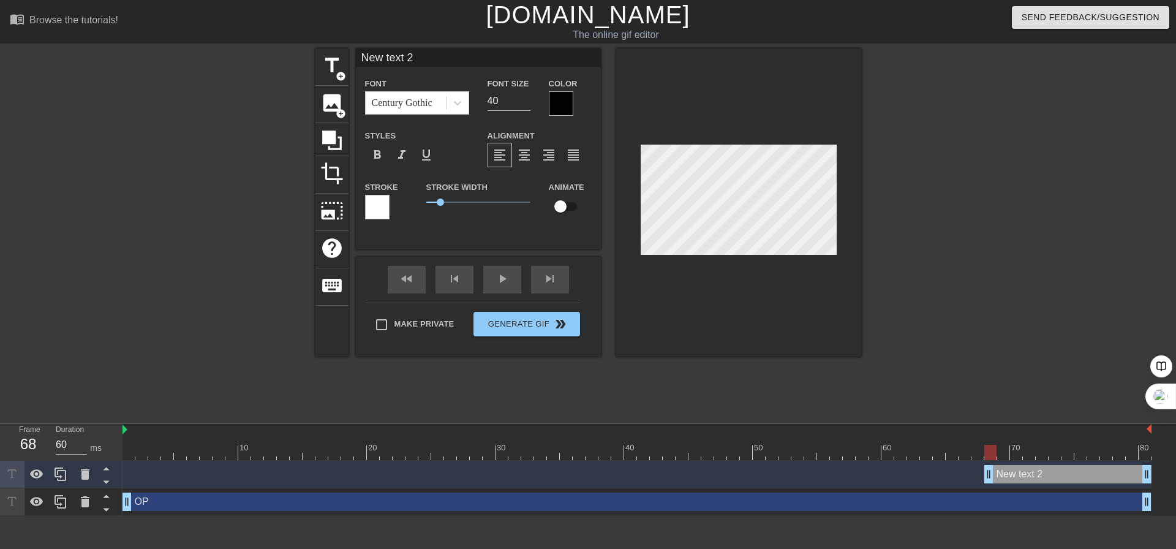
scroll to position [2, 4]
click at [88, 499] on icon at bounding box center [85, 501] width 9 height 11
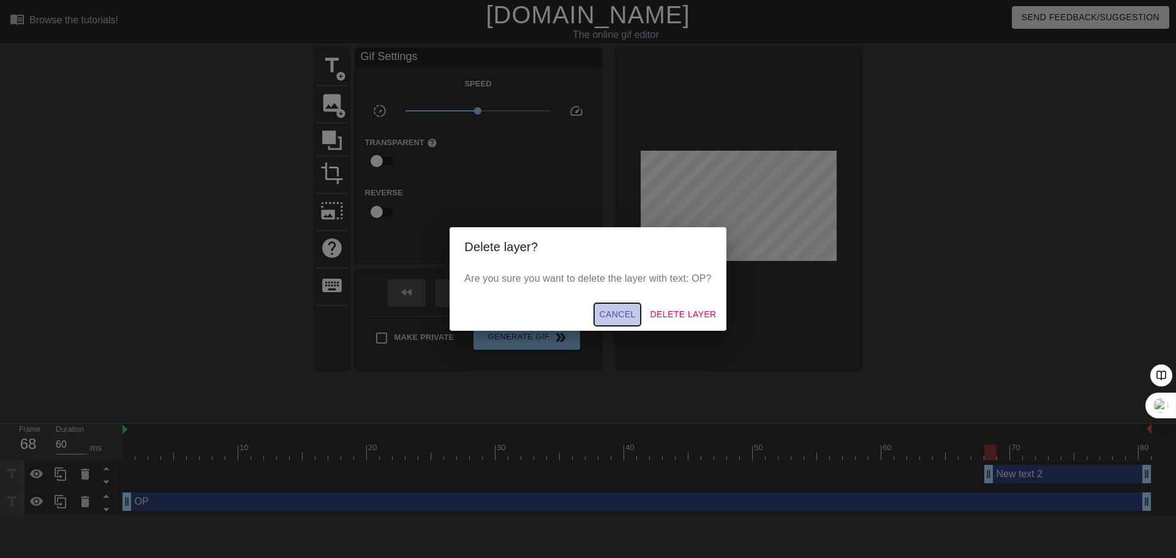
click at [627, 314] on span "Cancel" at bounding box center [617, 314] width 36 height 15
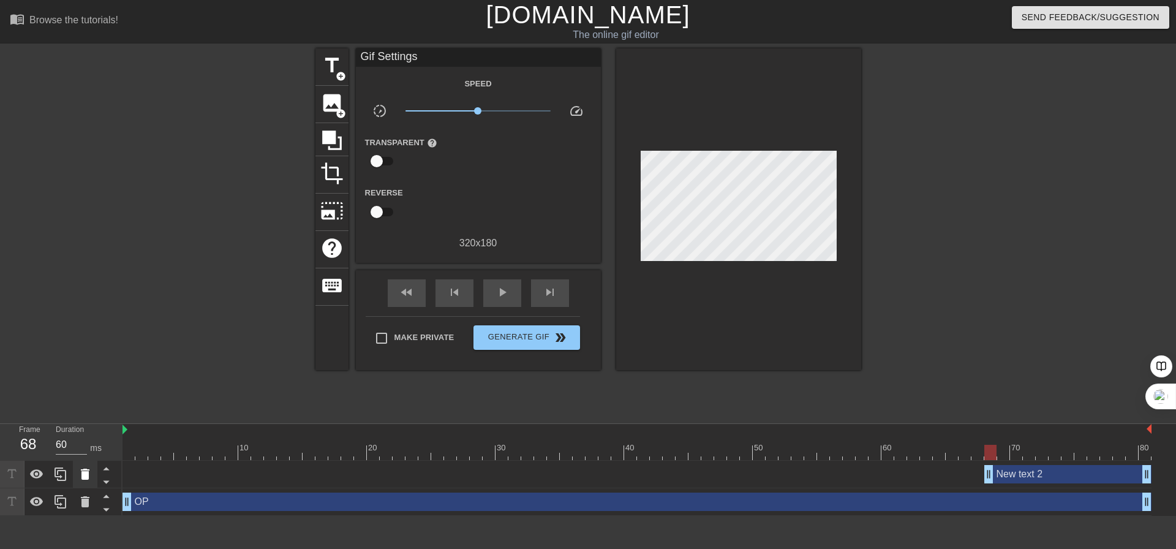
click at [84, 469] on icon at bounding box center [85, 474] width 15 height 15
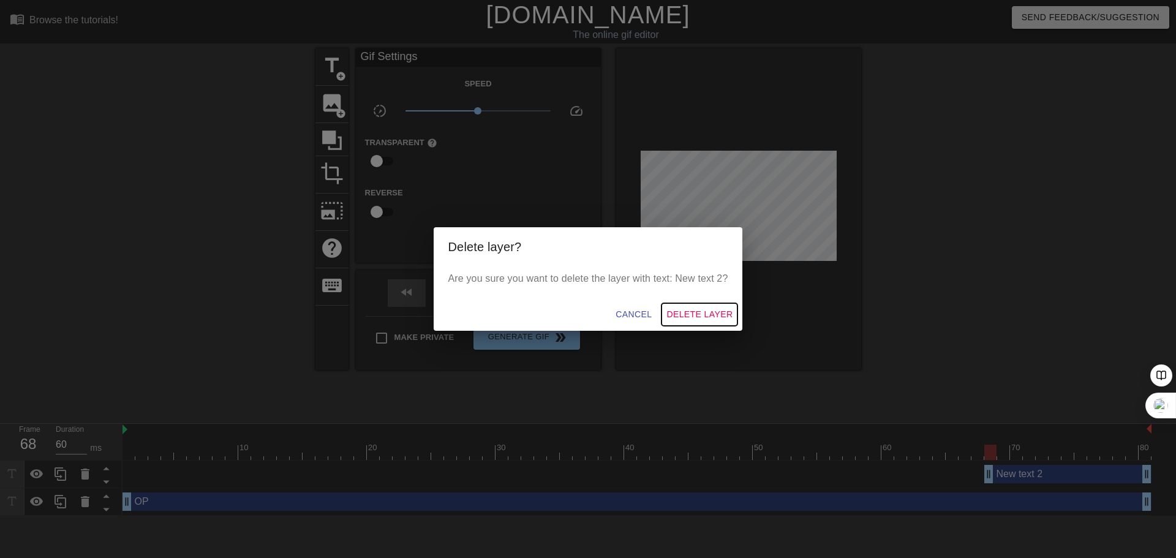
click at [725, 314] on span "Delete Layer" at bounding box center [699, 314] width 66 height 15
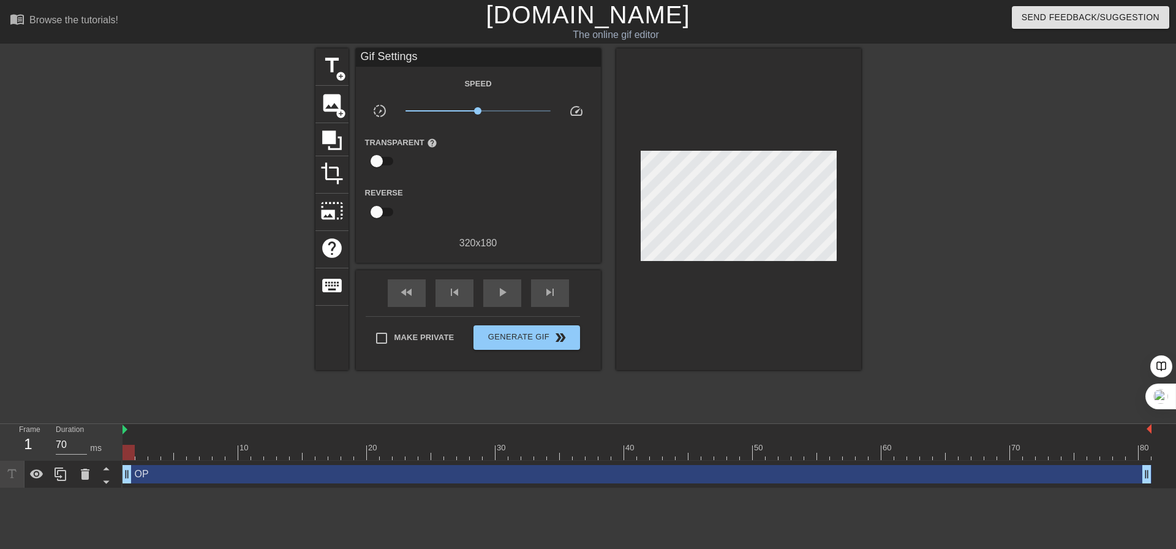
drag, startPoint x: 138, startPoint y: 472, endPoint x: 805, endPoint y: 470, distance: 666.4
click at [507, 471] on div "OP drag_handle drag_handle" at bounding box center [636, 474] width 1029 height 18
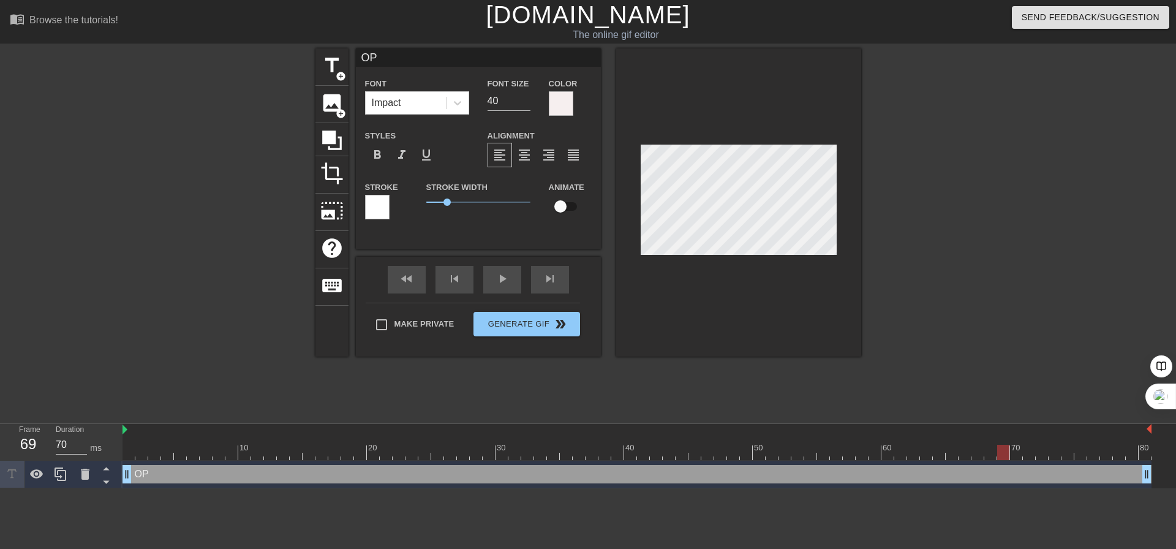
click at [1000, 459] on div at bounding box center [636, 452] width 1029 height 15
click at [92, 473] on div at bounding box center [85, 474] width 24 height 27
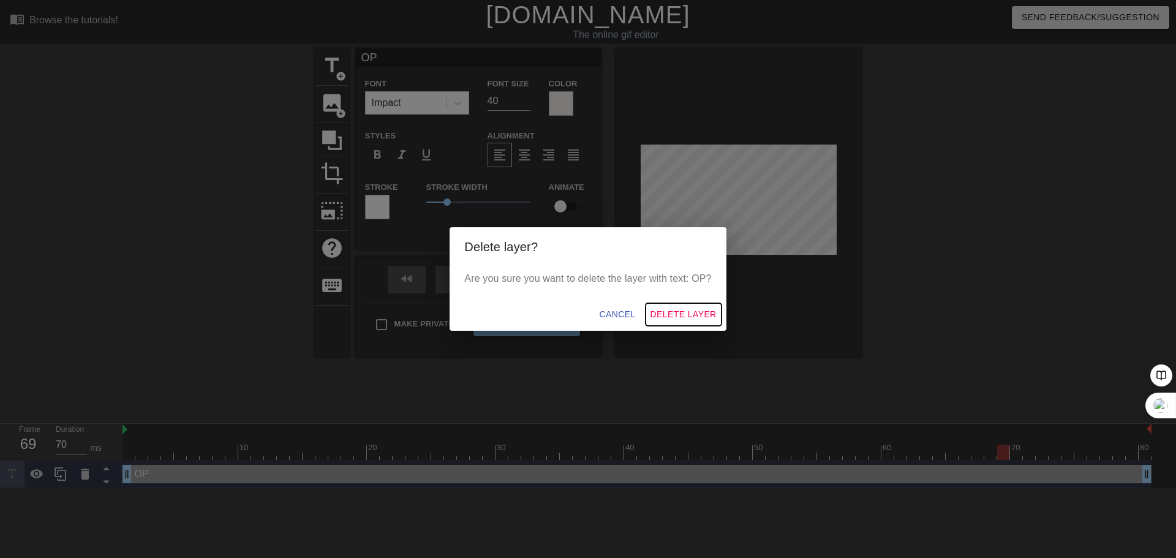
click at [677, 315] on span "Delete Layer" at bounding box center [683, 314] width 66 height 15
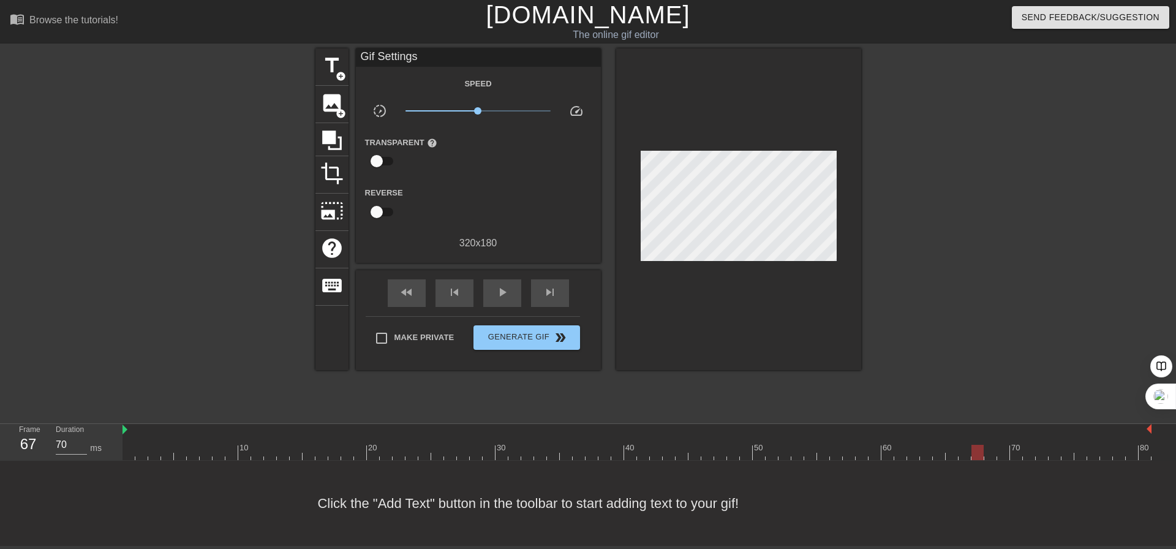
type input "60"
drag, startPoint x: 1000, startPoint y: 452, endPoint x: 987, endPoint y: 452, distance: 12.9
click at [987, 452] on div at bounding box center [990, 452] width 12 height 15
click at [336, 61] on span "title" at bounding box center [331, 65] width 23 height 23
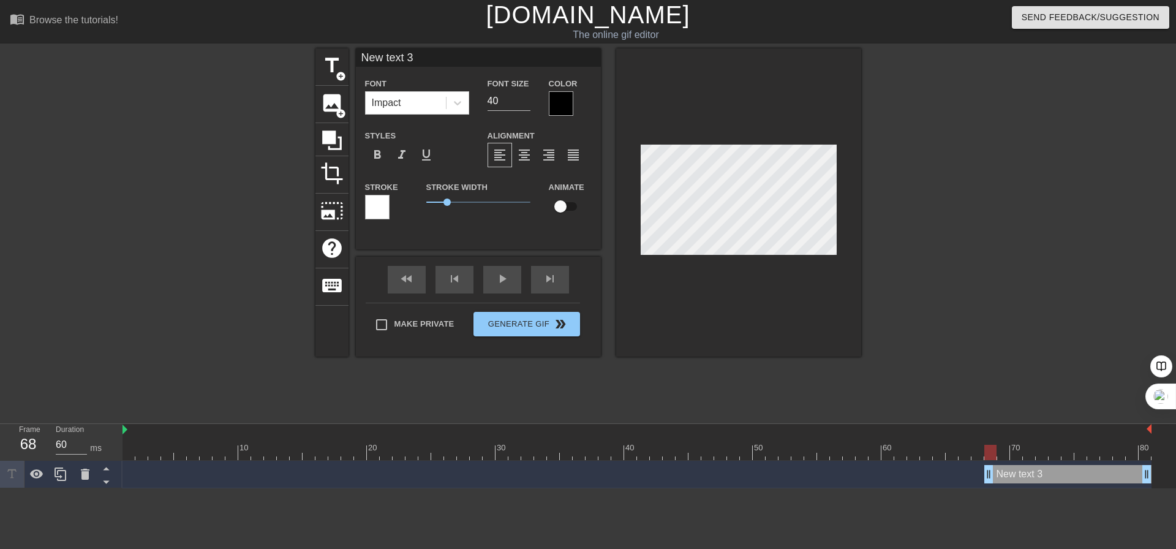
scroll to position [2, 3]
type input "O"
type textarea "O"
type input "OP"
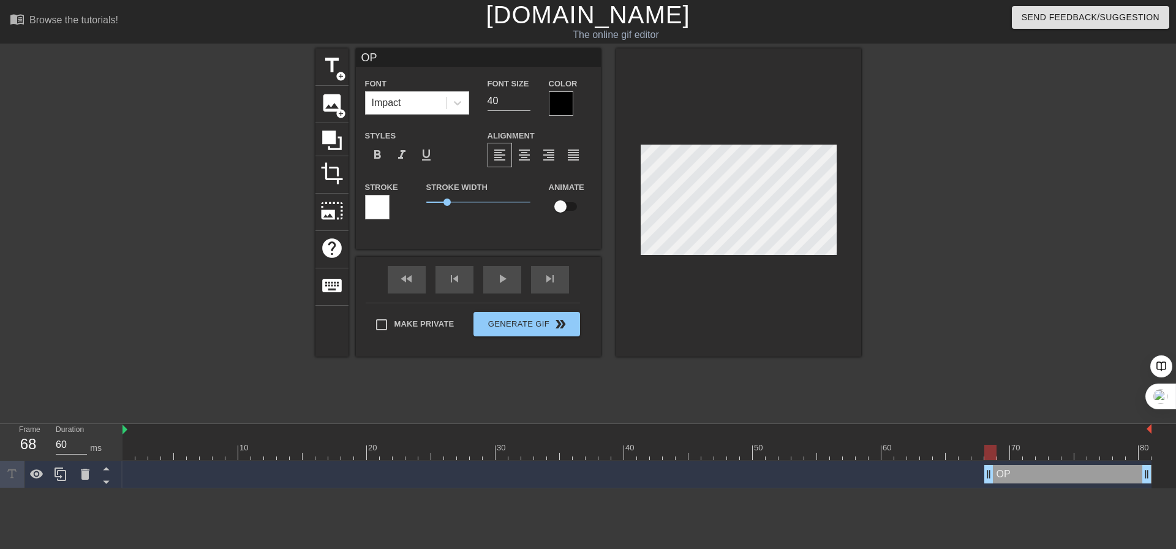
type textarea "OP"
click at [560, 95] on div at bounding box center [561, 103] width 24 height 24
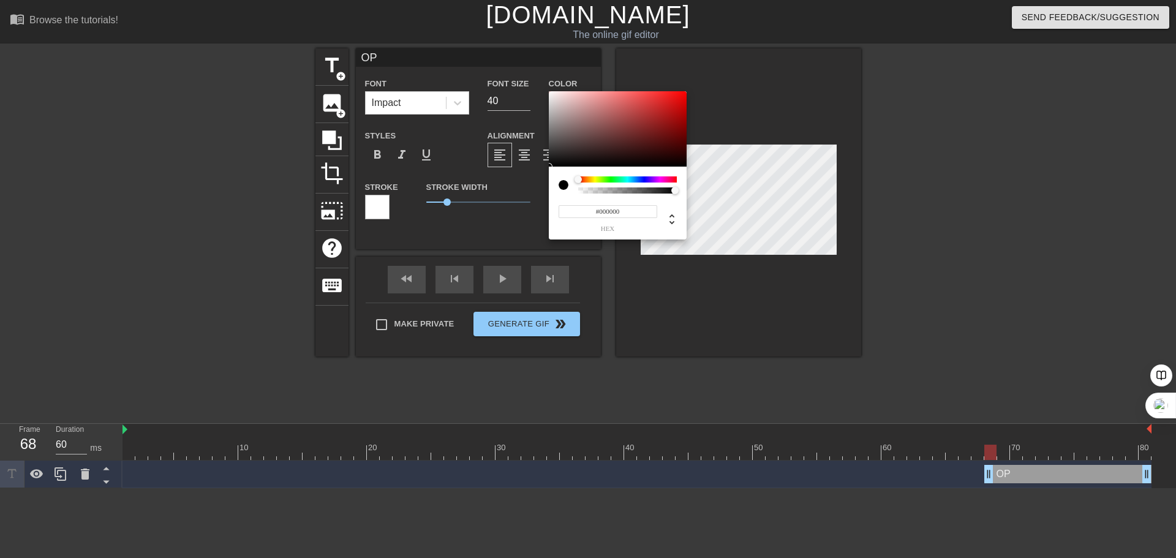
type input "#F8F0F0"
click at [553, 93] on div at bounding box center [618, 129] width 138 height 76
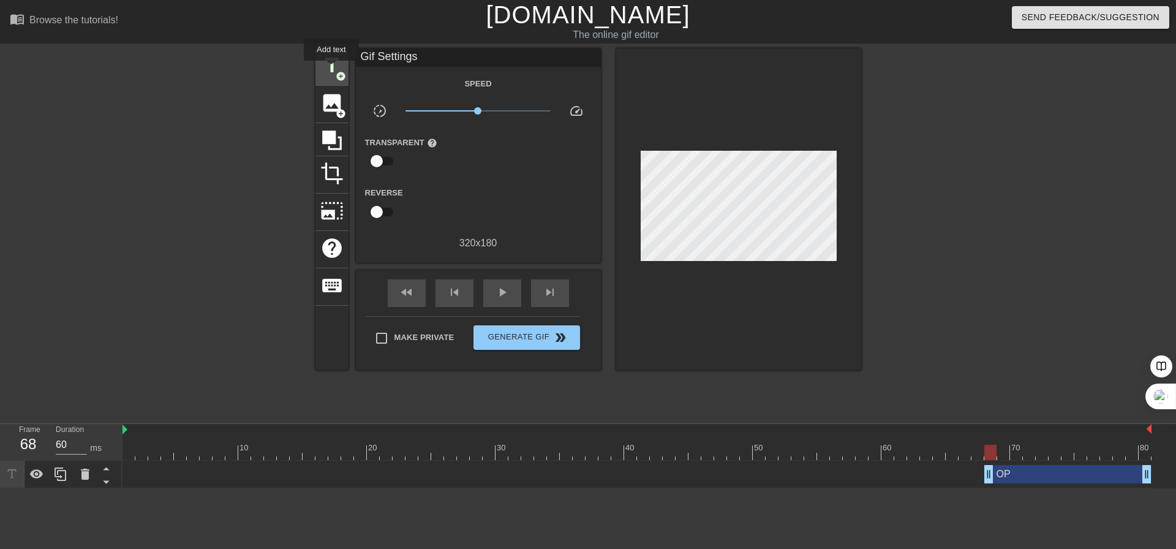
click at [331, 69] on span "title" at bounding box center [331, 65] width 23 height 23
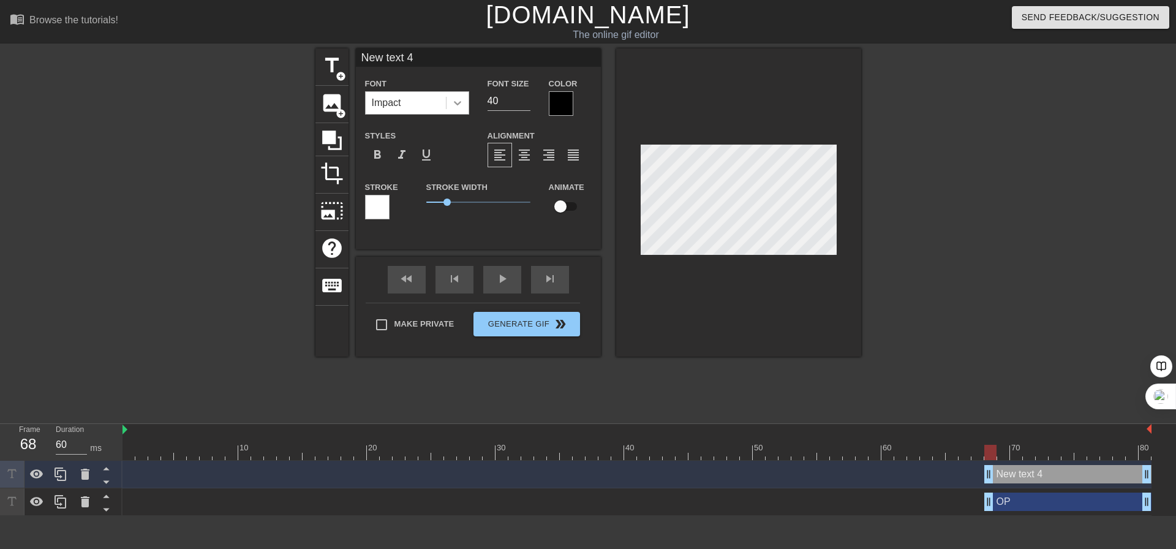
click at [459, 99] on icon at bounding box center [457, 103] width 12 height 12
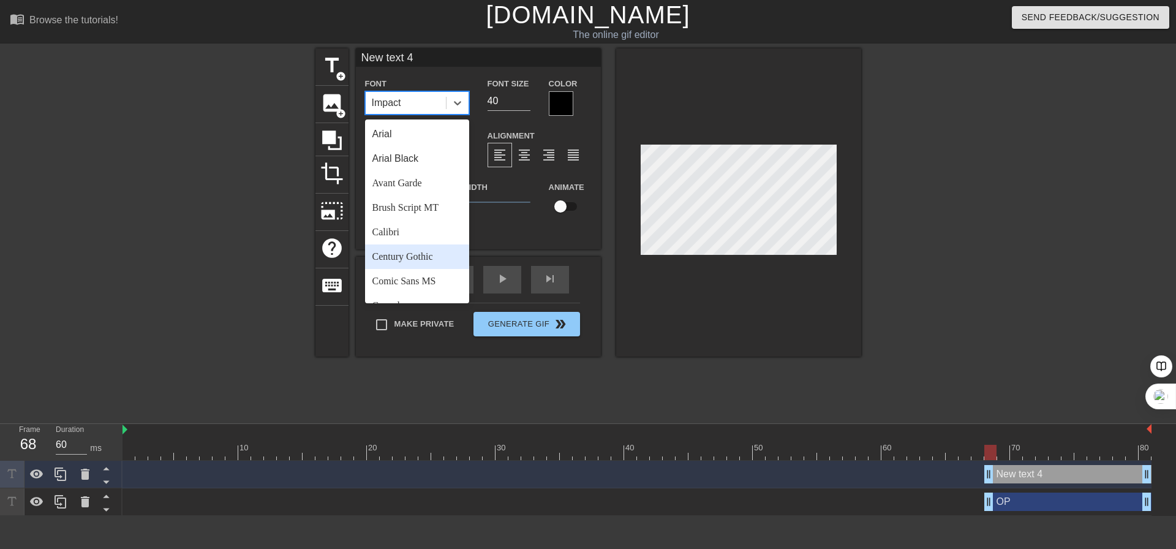
click at [416, 257] on div "Century Gothic" at bounding box center [417, 256] width 104 height 24
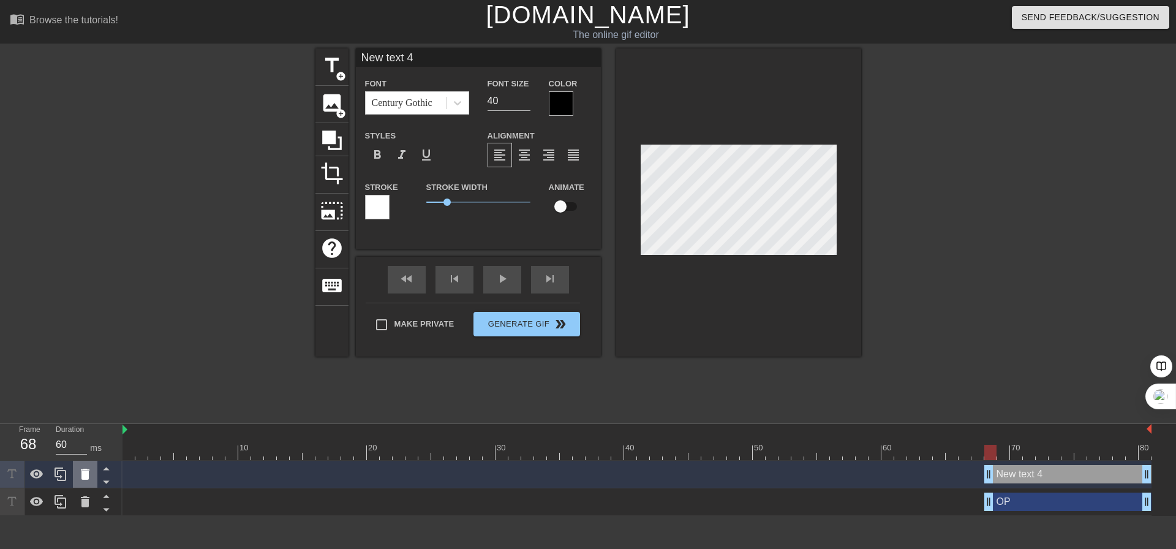
click at [88, 478] on icon at bounding box center [85, 474] width 9 height 11
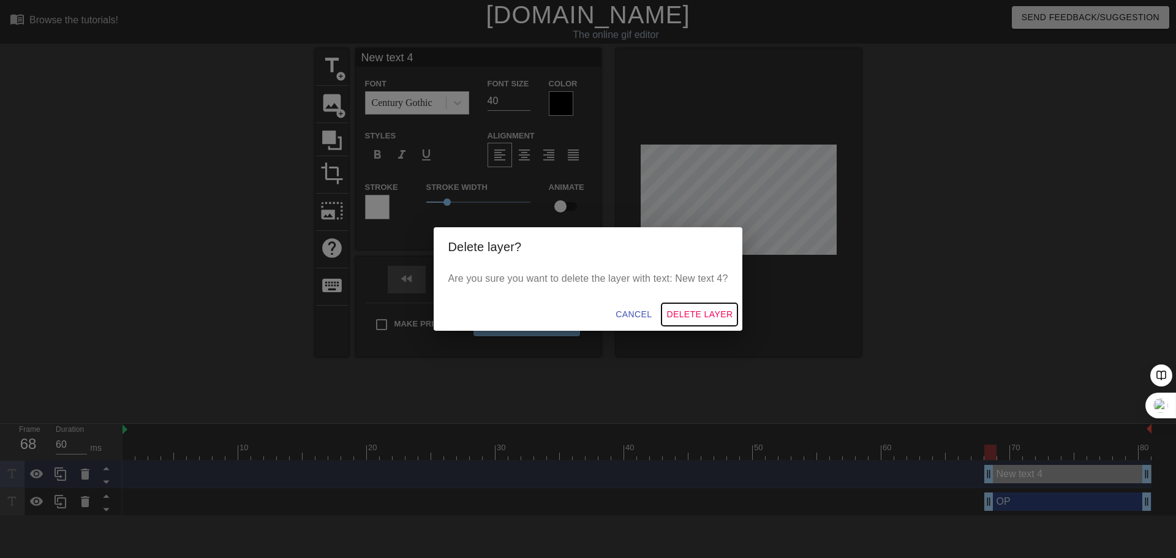
click at [715, 316] on span "Delete Layer" at bounding box center [699, 314] width 66 height 15
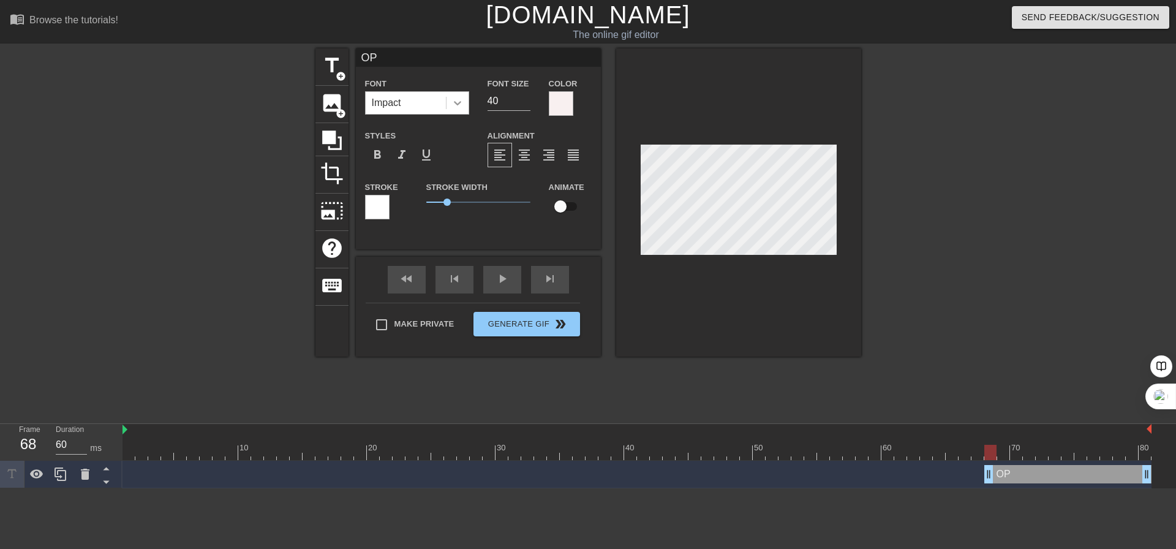
click at [461, 99] on icon at bounding box center [457, 103] width 12 height 12
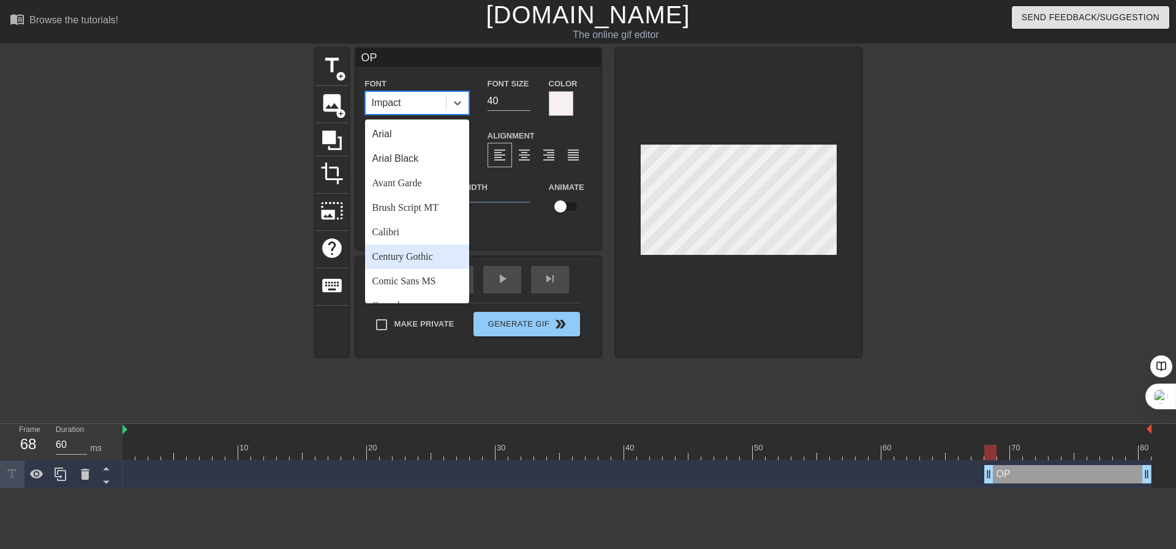
click at [399, 252] on div "Century Gothic" at bounding box center [417, 256] width 104 height 24
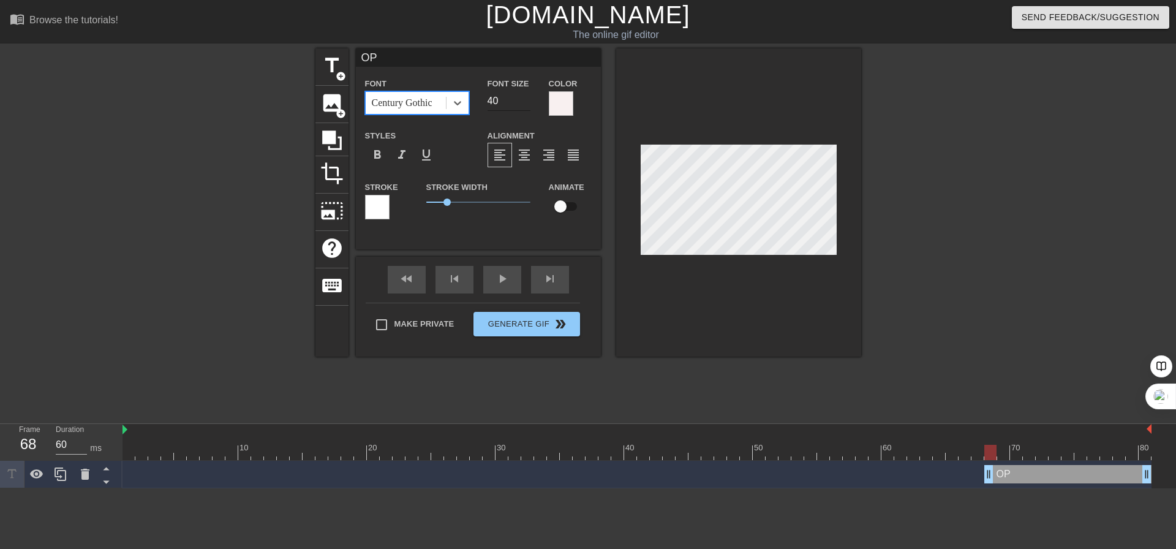
click at [528, 107] on input "40" at bounding box center [509, 101] width 43 height 20
click at [524, 104] on input "39" at bounding box center [509, 101] width 43 height 20
click at [524, 104] on input "38" at bounding box center [509, 101] width 43 height 20
click at [524, 104] on input "37" at bounding box center [509, 101] width 43 height 20
click at [524, 104] on input "36" at bounding box center [509, 101] width 43 height 20
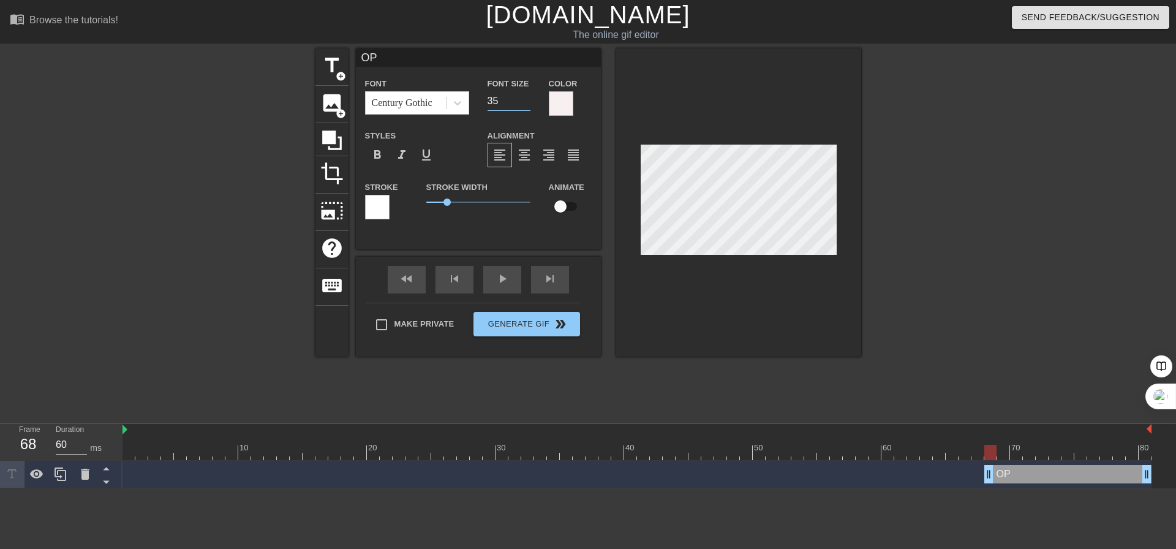
click at [524, 104] on input "35" at bounding box center [509, 101] width 43 height 20
click at [524, 104] on input "34" at bounding box center [509, 101] width 43 height 20
click at [524, 104] on input "33" at bounding box center [509, 101] width 43 height 20
click at [524, 104] on input "32" at bounding box center [509, 101] width 43 height 20
click at [524, 104] on input "31" at bounding box center [509, 101] width 43 height 20
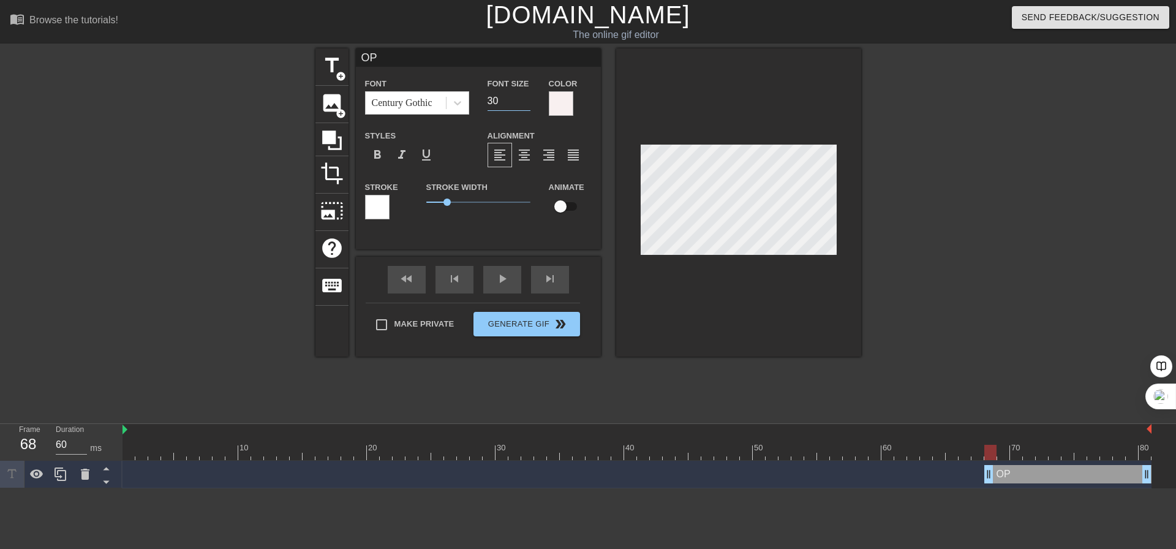
click at [524, 104] on input "30" at bounding box center [509, 101] width 43 height 20
click at [524, 104] on input "29" at bounding box center [509, 101] width 43 height 20
click at [524, 104] on input "28" at bounding box center [509, 101] width 43 height 20
click at [524, 104] on input "27" at bounding box center [509, 101] width 43 height 20
type input "26"
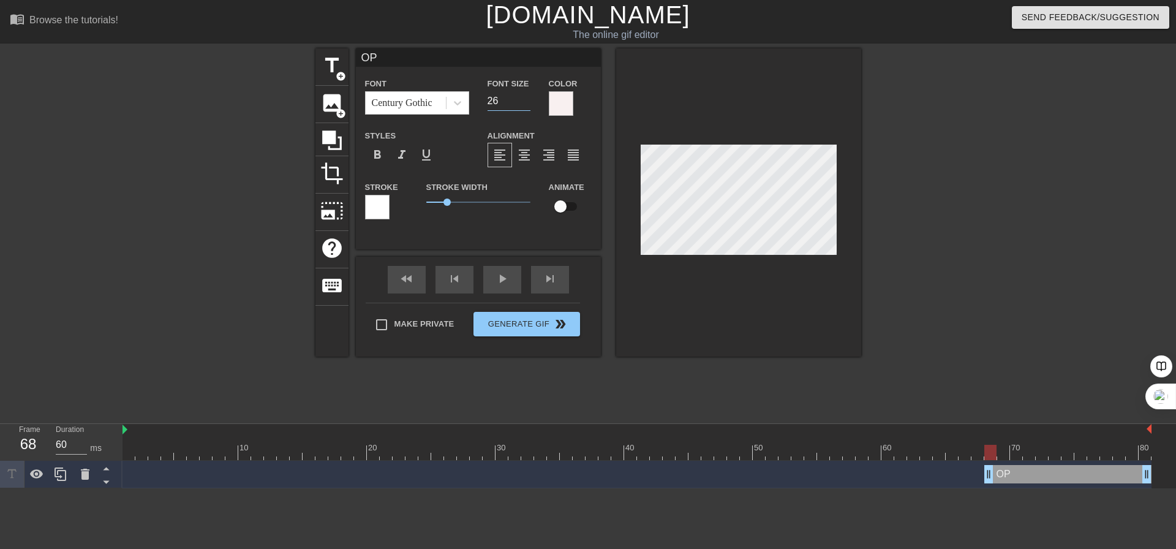
click at [524, 104] on input "26" at bounding box center [509, 101] width 43 height 20
click at [559, 205] on input "checkbox" at bounding box center [560, 206] width 70 height 23
checkbox input "true"
click at [1000, 451] on div at bounding box center [1003, 452] width 12 height 15
click at [1012, 454] on div at bounding box center [1016, 452] width 12 height 15
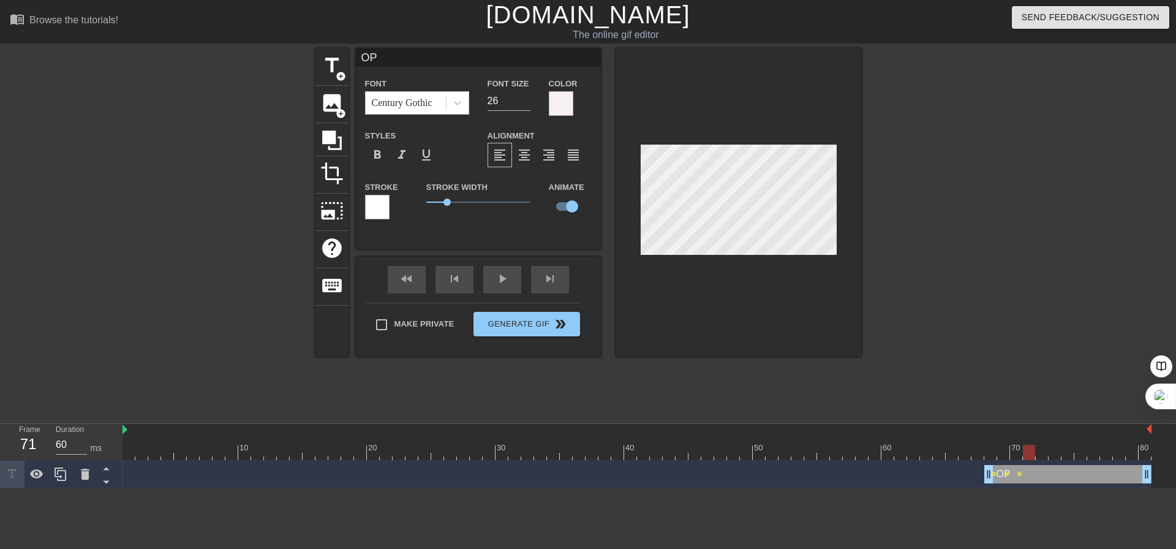
click at [1026, 448] on div at bounding box center [1029, 452] width 12 height 15
click at [1038, 454] on div at bounding box center [1042, 452] width 12 height 15
click at [1051, 454] on div at bounding box center [1055, 452] width 12 height 15
click at [1063, 454] on div at bounding box center [1067, 452] width 12 height 15
click at [1074, 454] on div at bounding box center [1080, 452] width 12 height 15
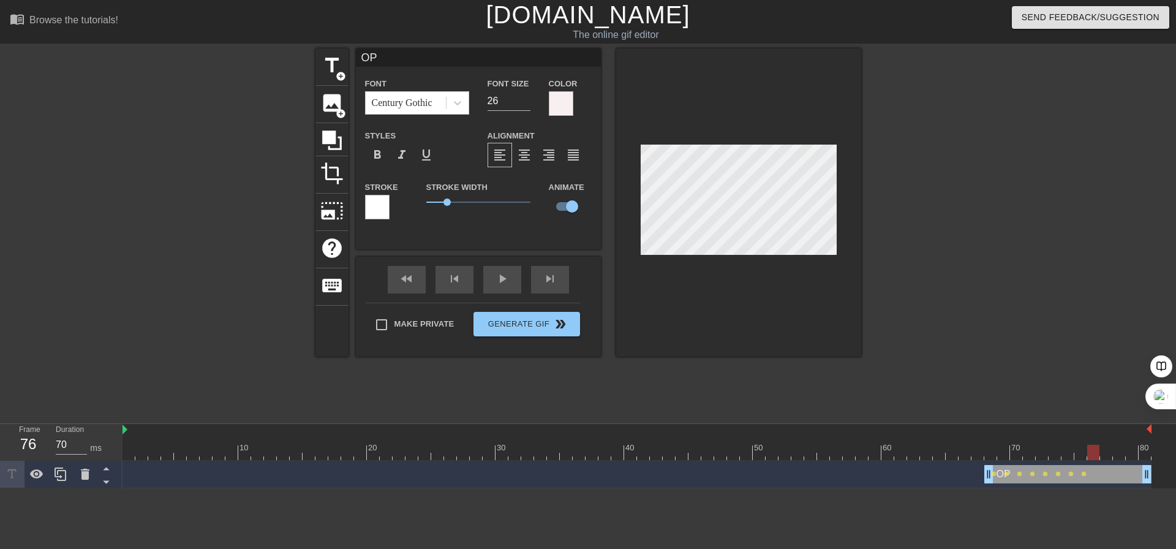
click at [1092, 453] on div at bounding box center [1093, 452] width 12 height 15
drag, startPoint x: 1095, startPoint y: 453, endPoint x: 1042, endPoint y: 402, distance: 73.6
click at [1100, 453] on div at bounding box center [1106, 452] width 12 height 15
click at [1104, 454] on div at bounding box center [1106, 452] width 12 height 15
type input "70"
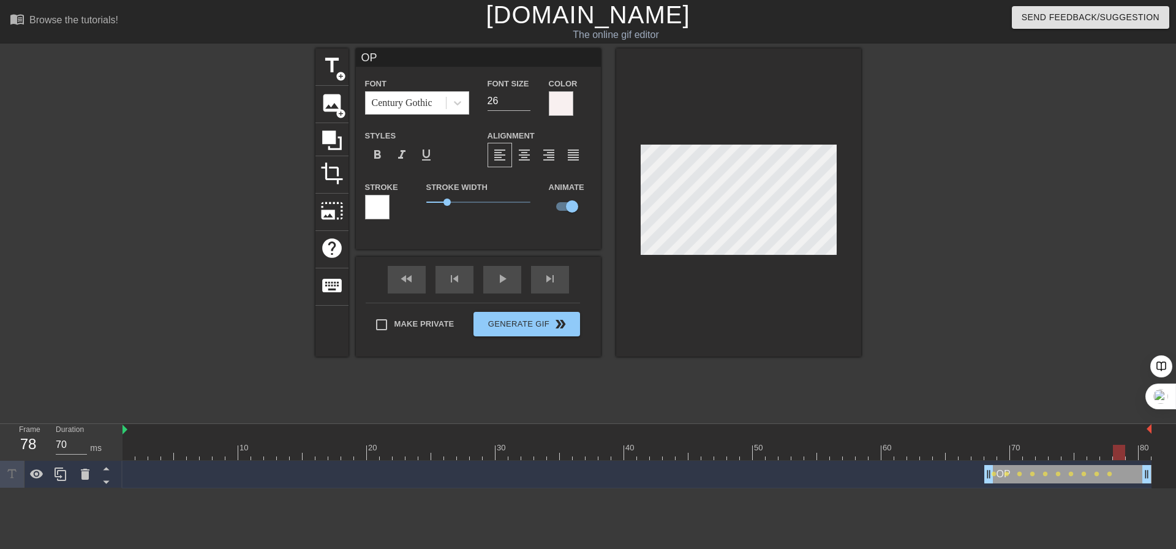
click at [1115, 454] on div at bounding box center [1119, 452] width 12 height 15
click at [1130, 450] on div at bounding box center [636, 452] width 1029 height 15
click at [546, 330] on span "Generate Gif double_arrow" at bounding box center [526, 324] width 96 height 15
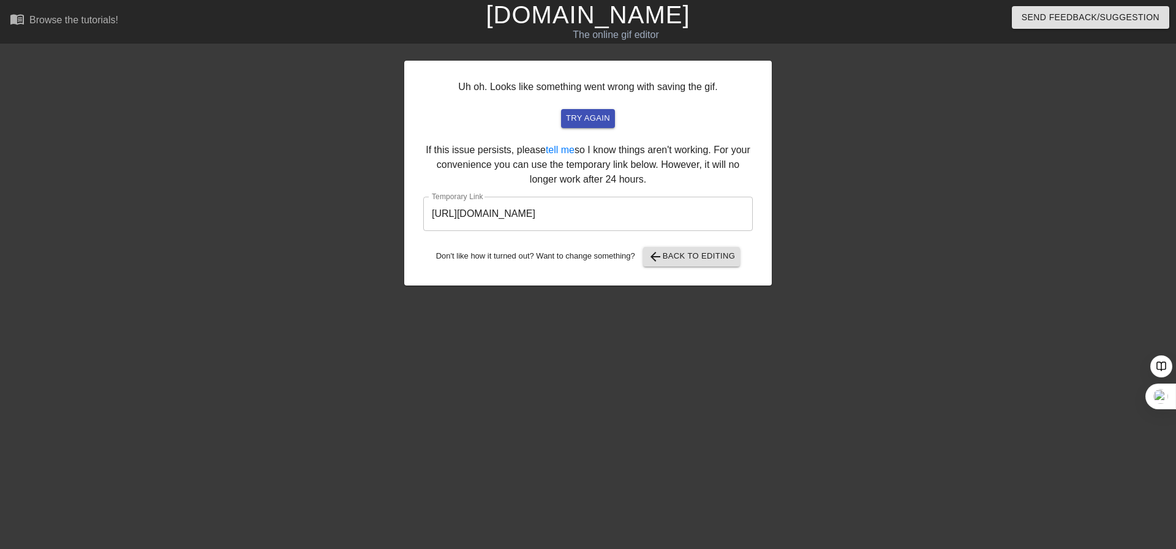
click at [627, 217] on input "[URL][DOMAIN_NAME]" at bounding box center [588, 214] width 330 height 34
click at [669, 255] on span "arrow_back Back to Editing" at bounding box center [692, 256] width 88 height 15
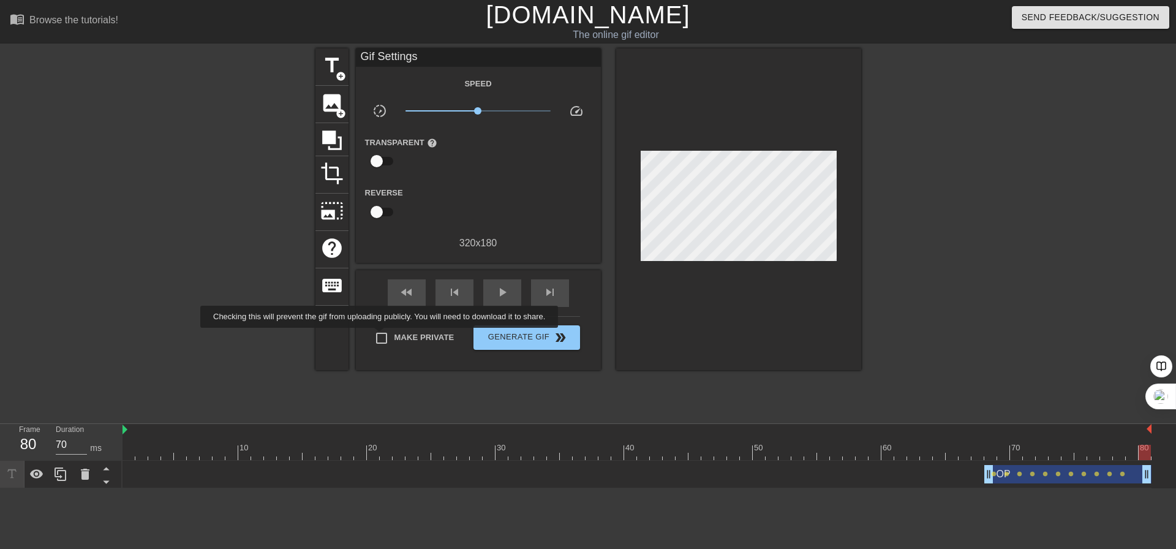
click at [382, 336] on input "Make Private" at bounding box center [382, 338] width 26 height 26
checkbox input "true"
click at [542, 336] on span "Generate Gif double_arrow" at bounding box center [526, 337] width 96 height 15
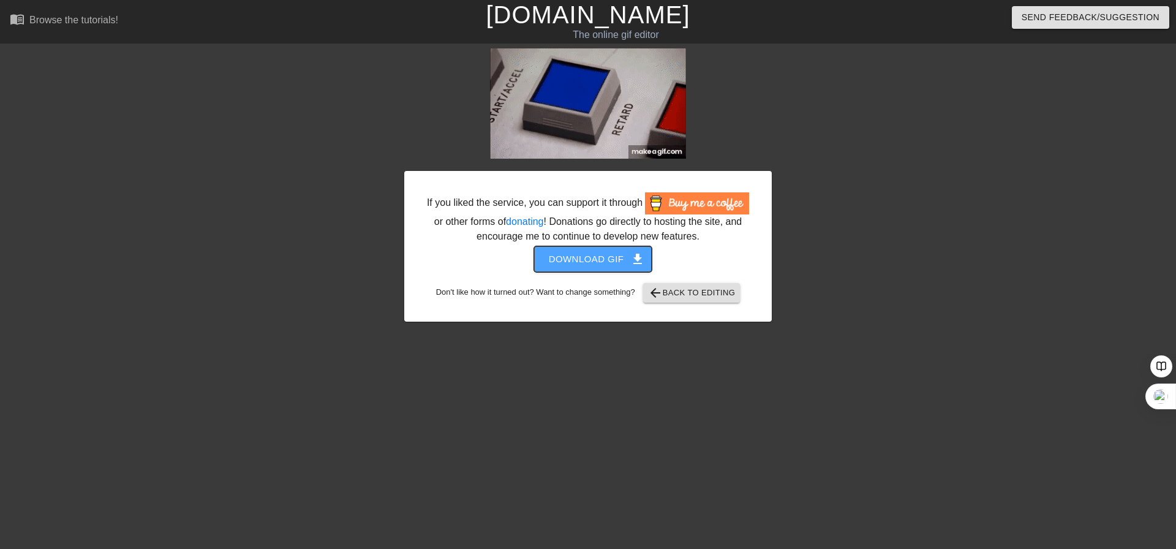
click at [617, 260] on span "Download gif get_app" at bounding box center [593, 259] width 89 height 16
